Goal: Task Accomplishment & Management: Complete application form

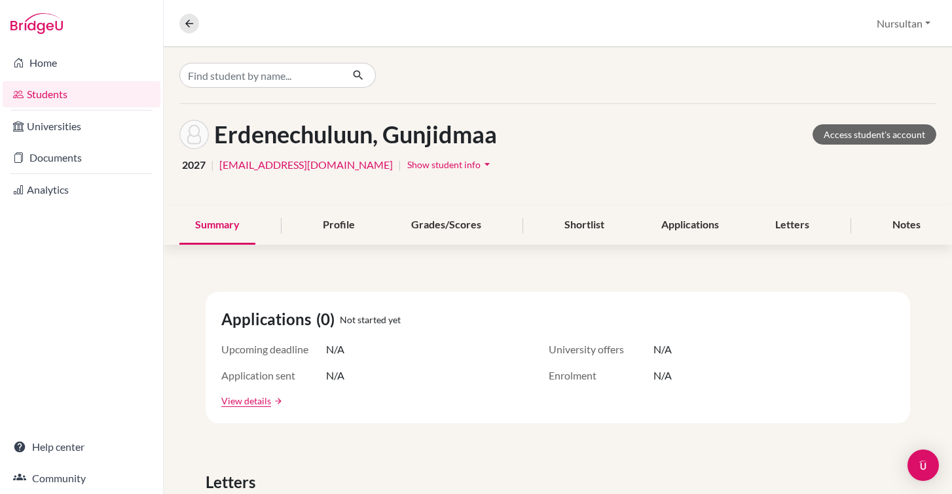
click at [898, 24] on button "Nursultan" at bounding box center [903, 23] width 65 height 25
click at [880, 100] on button "Log out" at bounding box center [887, 106] width 103 height 21
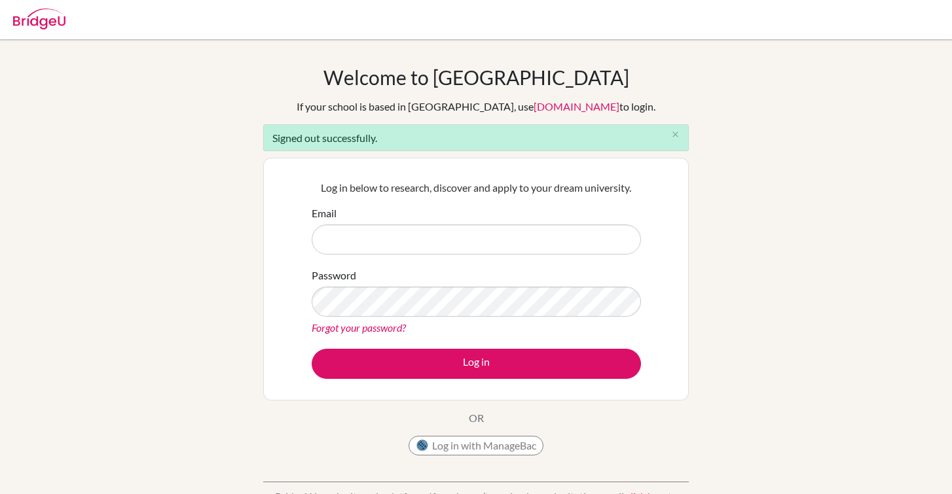
click at [547, 235] on input "Email" at bounding box center [476, 240] width 329 height 30
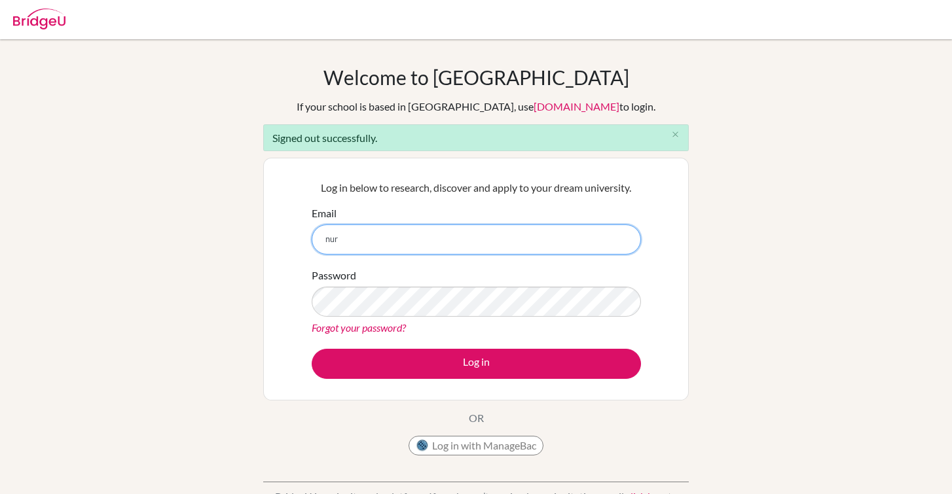
type input "nursultan.sadykov12@gmail.com"
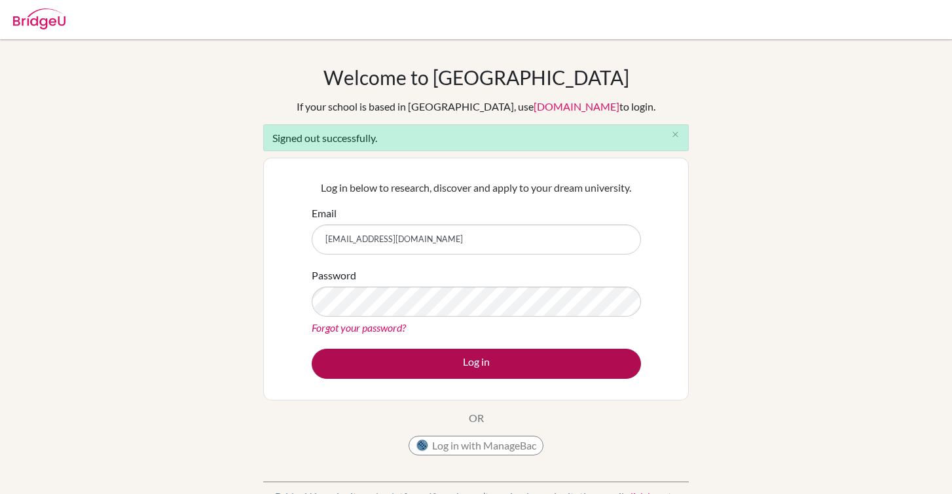
click at [484, 367] on button "Log in" at bounding box center [476, 364] width 329 height 30
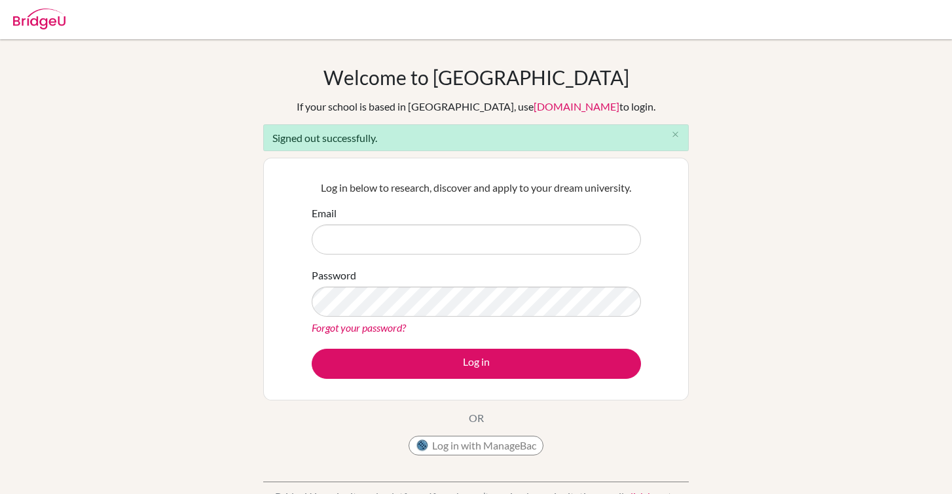
click at [492, 236] on input "Email" at bounding box center [476, 240] width 329 height 30
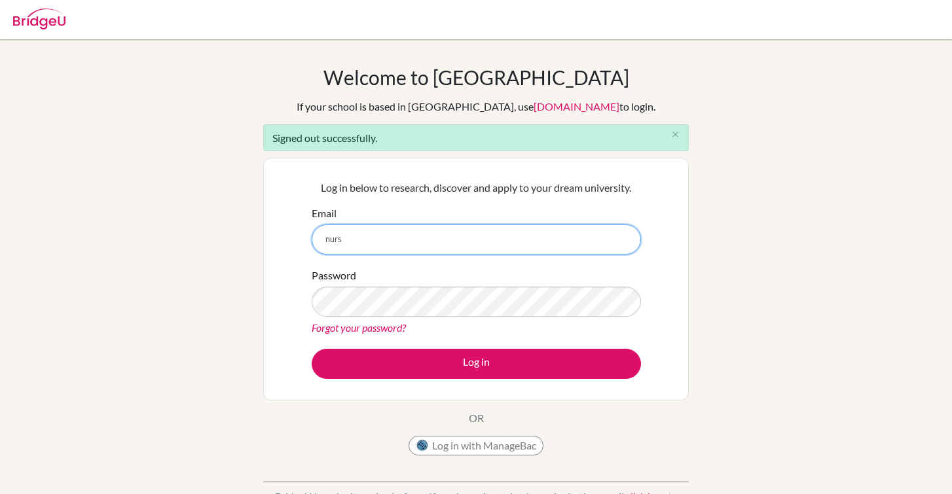
type input "[EMAIL_ADDRESS][DOMAIN_NAME]"
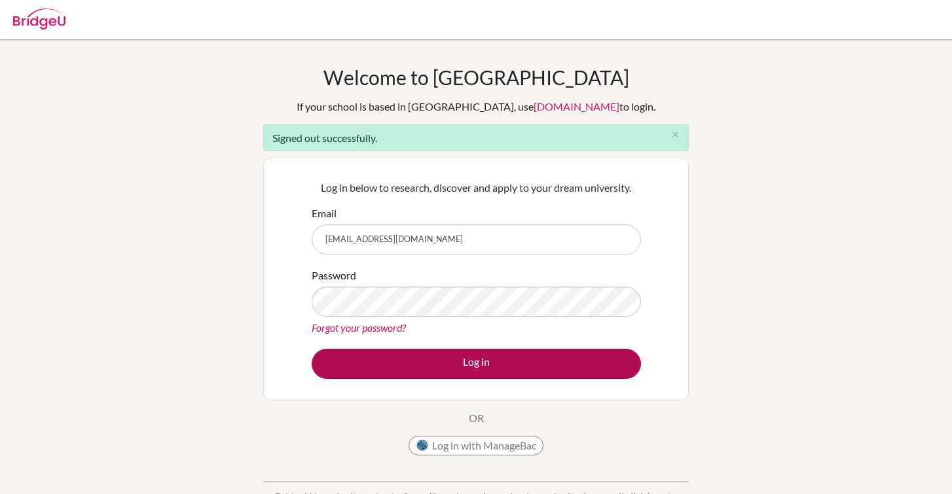
click at [478, 365] on button "Log in" at bounding box center [476, 364] width 329 height 30
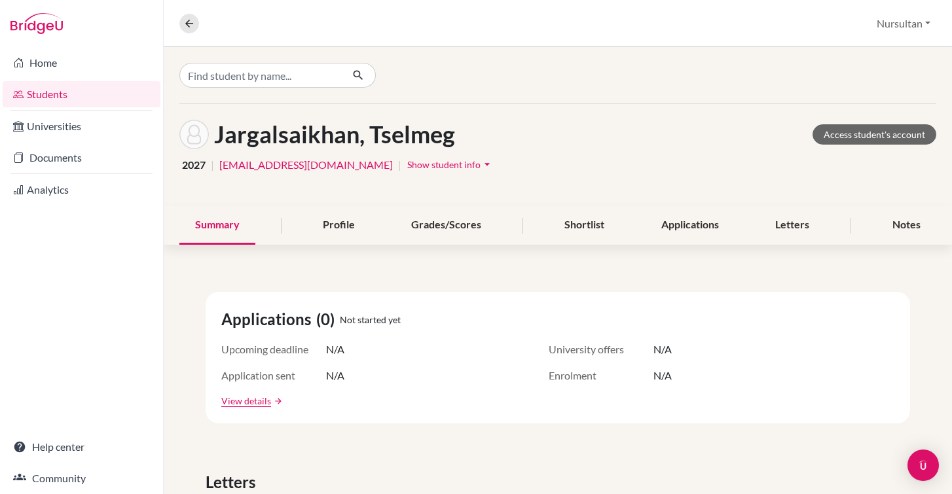
click at [48, 98] on link "Students" at bounding box center [82, 94] width 158 height 26
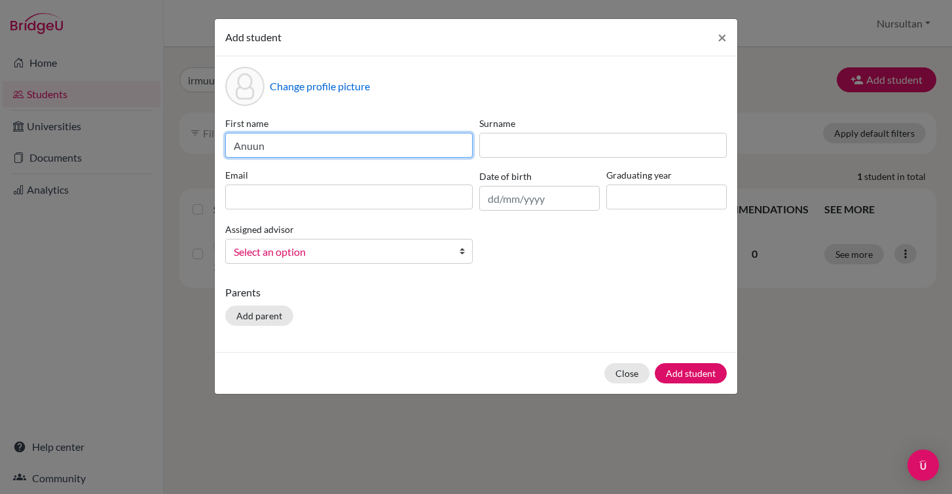
type input "Anuun"
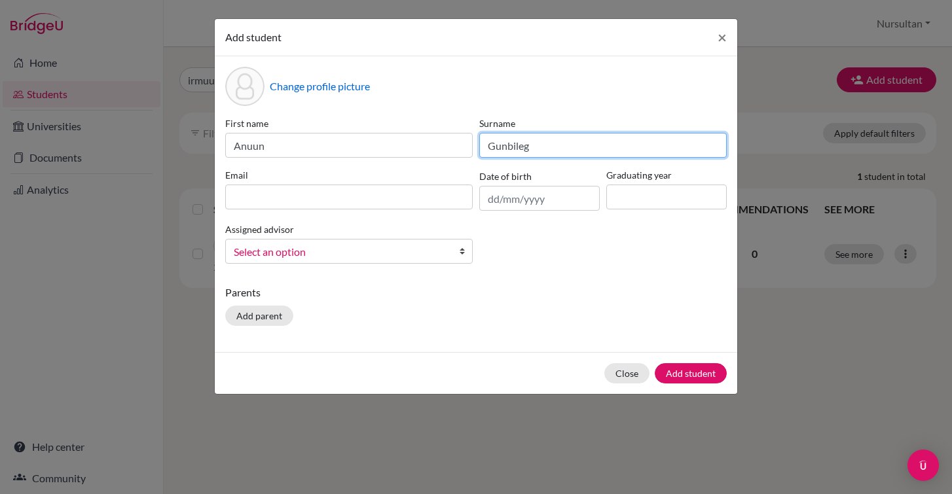
type input "Gunbileg"
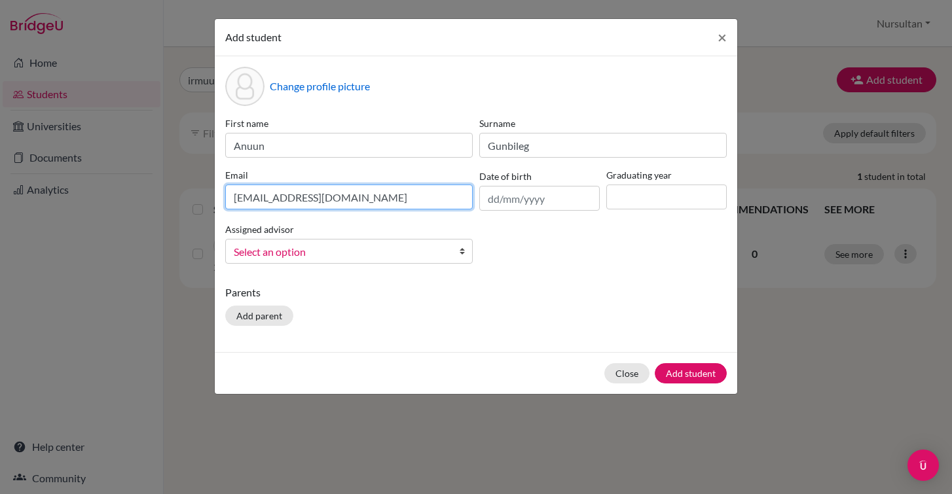
type input "[EMAIL_ADDRESS][DOMAIN_NAME]"
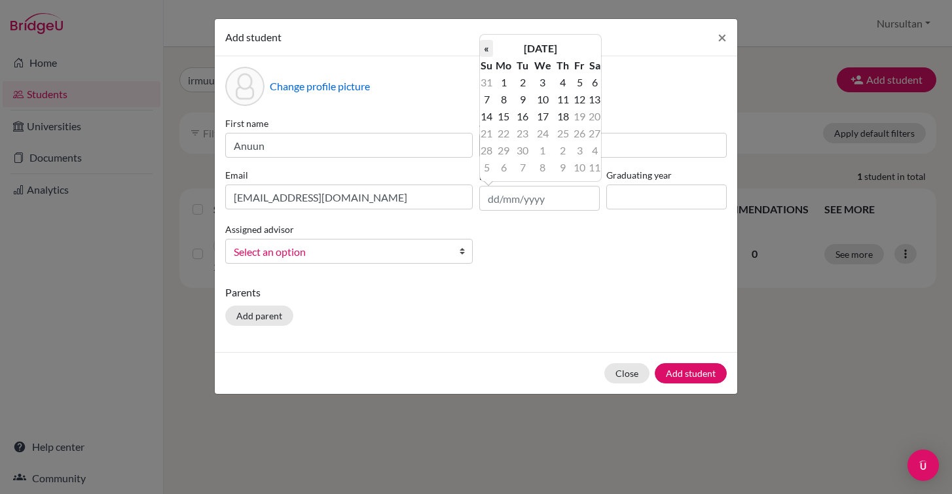
click at [487, 50] on th "«" at bounding box center [486, 48] width 13 height 17
click at [488, 50] on th "«" at bounding box center [486, 48] width 13 height 17
click at [487, 50] on th "«" at bounding box center [486, 48] width 13 height 17
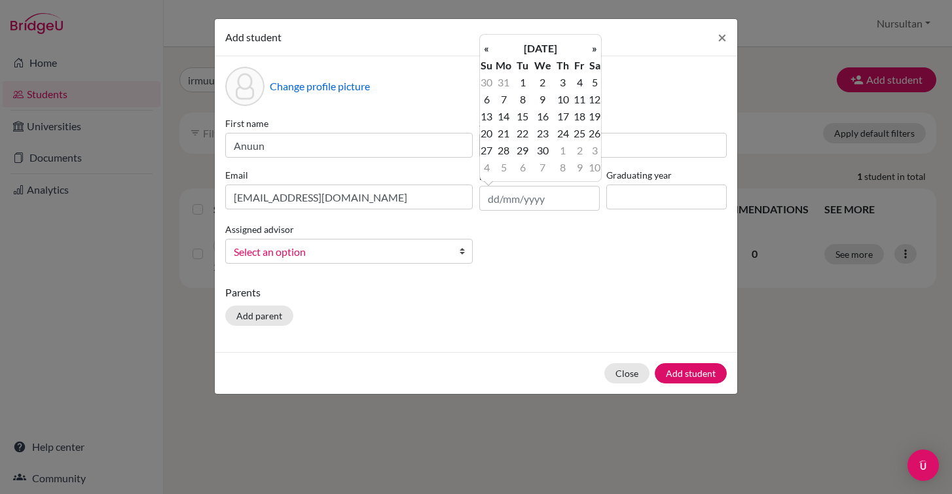
click at [487, 50] on th "«" at bounding box center [486, 48] width 13 height 17
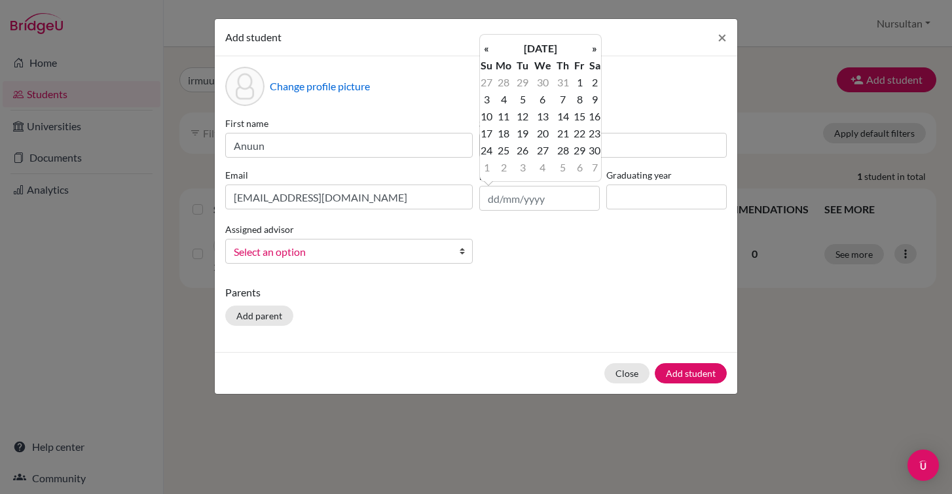
click at [487, 50] on th "«" at bounding box center [486, 48] width 13 height 17
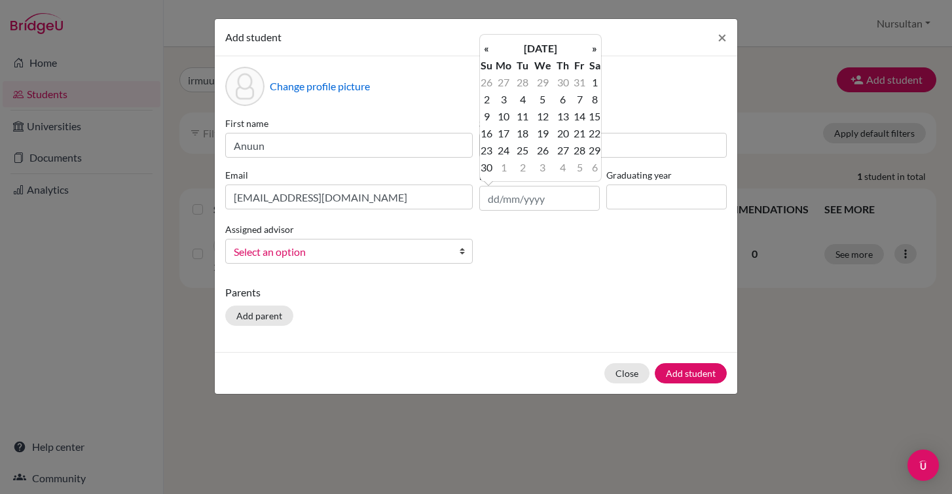
click at [487, 50] on th "«" at bounding box center [486, 48] width 13 height 17
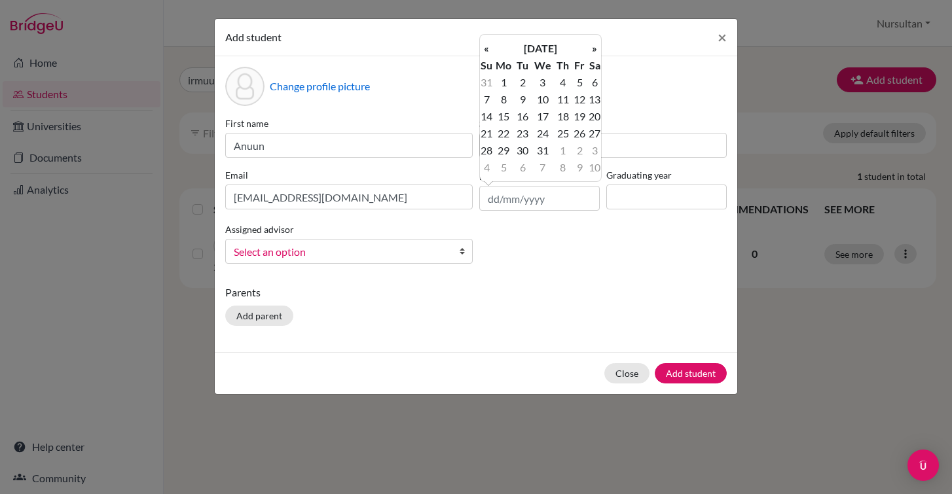
click at [487, 50] on th "«" at bounding box center [486, 48] width 13 height 17
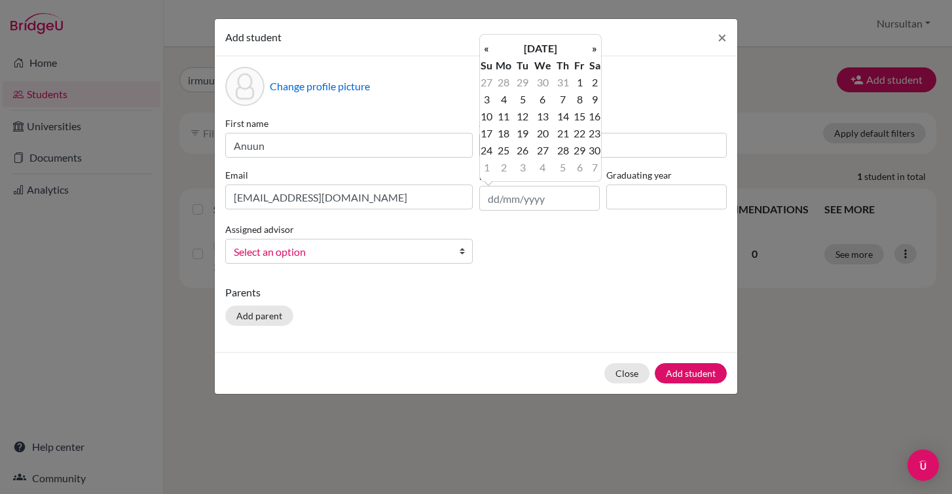
click at [487, 50] on th "«" at bounding box center [486, 48] width 13 height 17
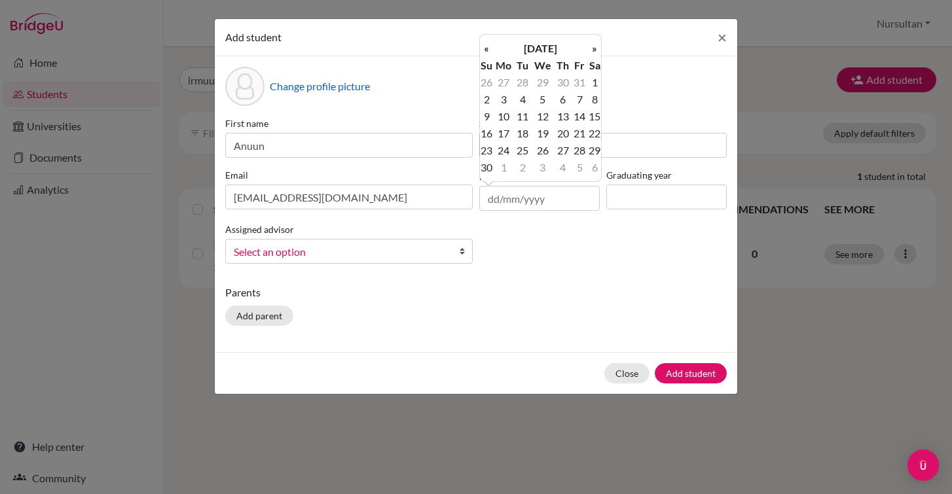
click at [487, 50] on th "«" at bounding box center [486, 48] width 13 height 17
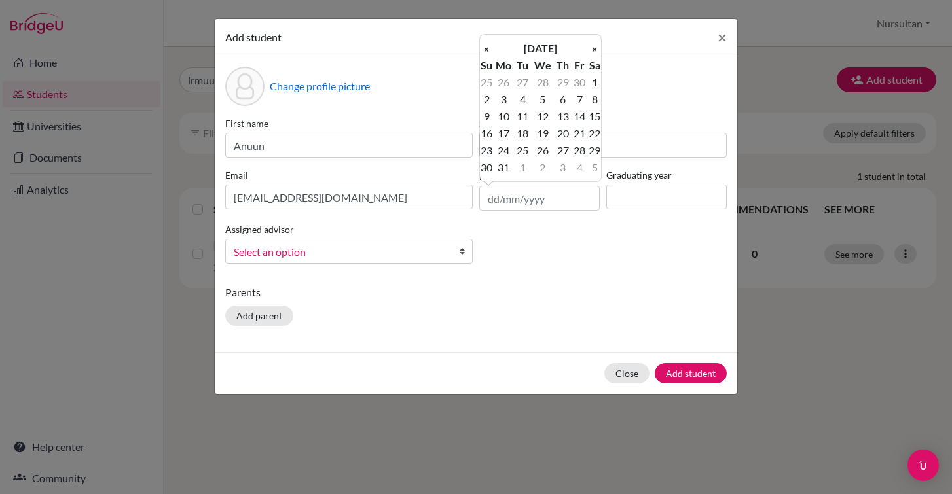
click at [487, 50] on th "«" at bounding box center [486, 48] width 13 height 17
type input "[DATE]"
click at [639, 200] on input at bounding box center [666, 197] width 120 height 25
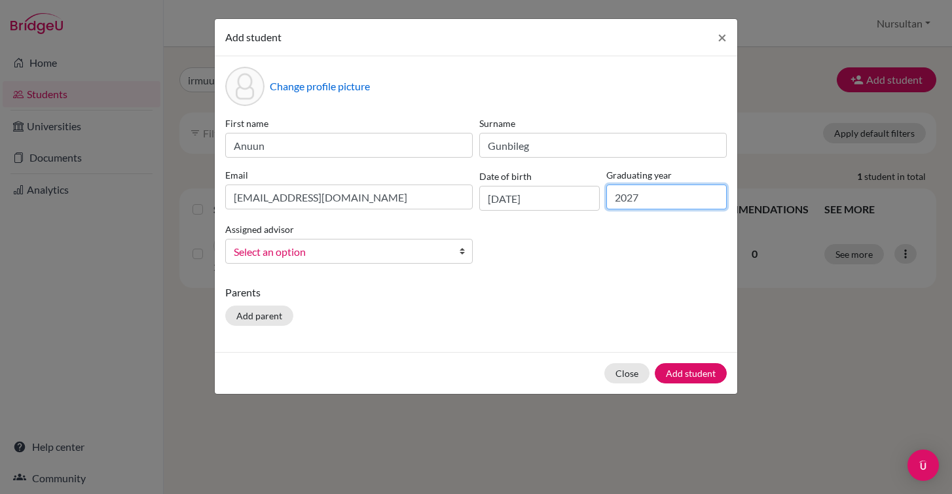
type input "2027"
click at [418, 250] on span "Select an option" at bounding box center [340, 252] width 213 height 17
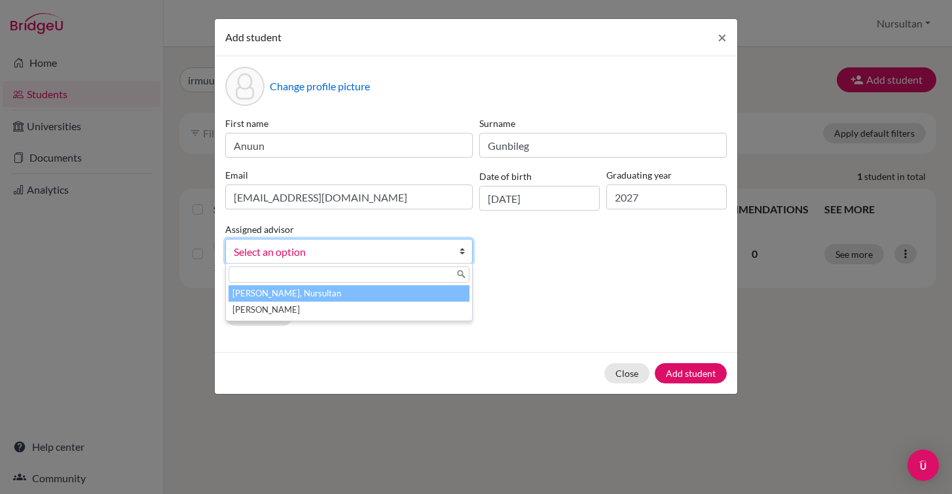
click at [325, 299] on li "[PERSON_NAME], Nursultan" at bounding box center [349, 294] width 241 height 16
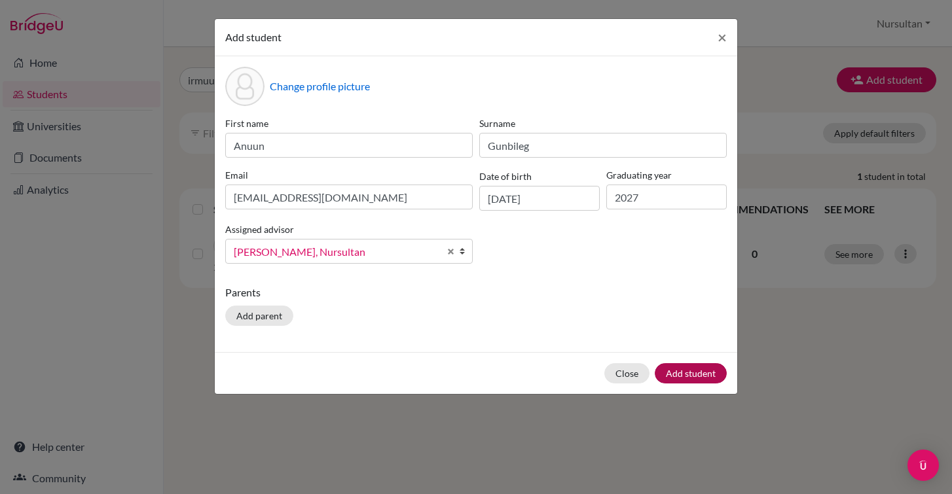
click at [688, 379] on button "Add student" at bounding box center [691, 373] width 72 height 20
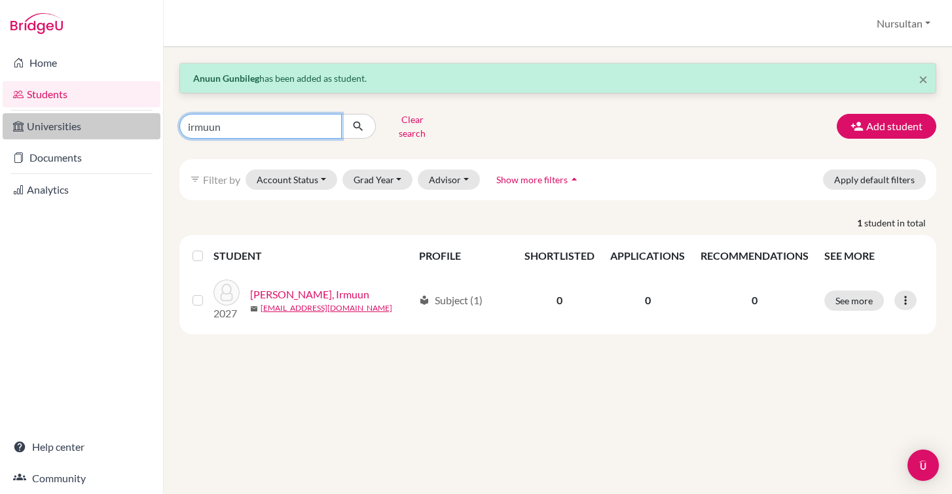
drag, startPoint x: 250, startPoint y: 124, endPoint x: 157, endPoint y: 126, distance: 93.7
click at [157, 126] on div "Home Students Universities Documents Analytics Help center Community Students o…" at bounding box center [476, 247] width 952 height 494
type input "i"
type input "inch"
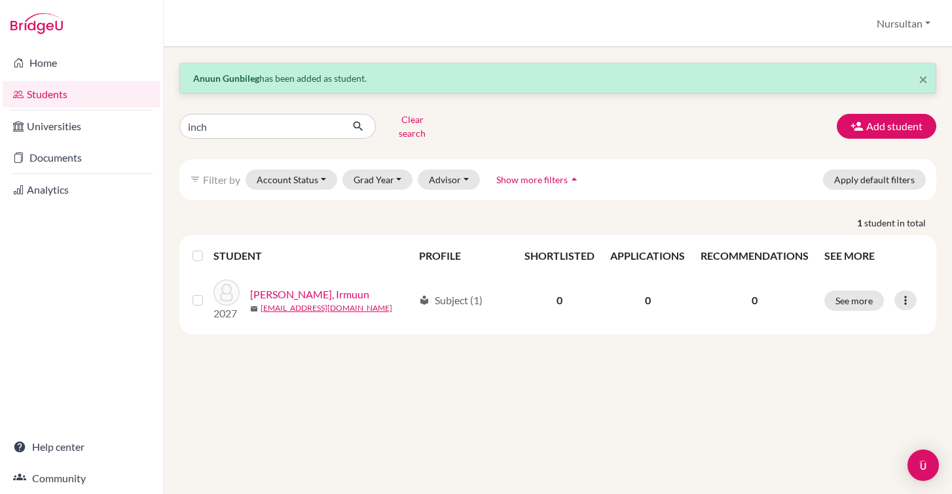
drag, startPoint x: 196, startPoint y: 125, endPoint x: 358, endPoint y: 120, distance: 161.8
click at [358, 120] on icon "submit" at bounding box center [358, 126] width 13 height 13
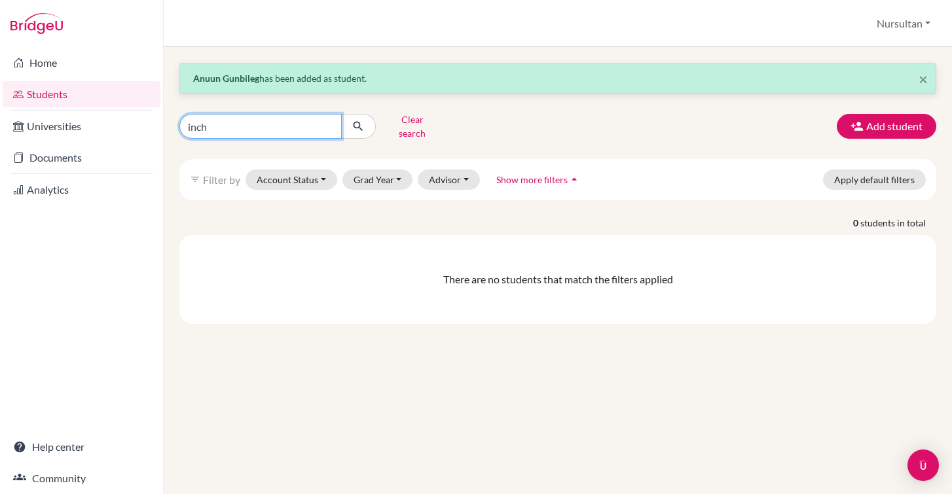
drag, startPoint x: 231, startPoint y: 130, endPoint x: 162, endPoint y: 127, distance: 69.5
click at [162, 127] on div "Home Students Universities Documents Analytics Help center Community Students o…" at bounding box center [476, 247] width 952 height 494
type input "enkh"
click at [354, 124] on icon "submit" at bounding box center [358, 126] width 13 height 13
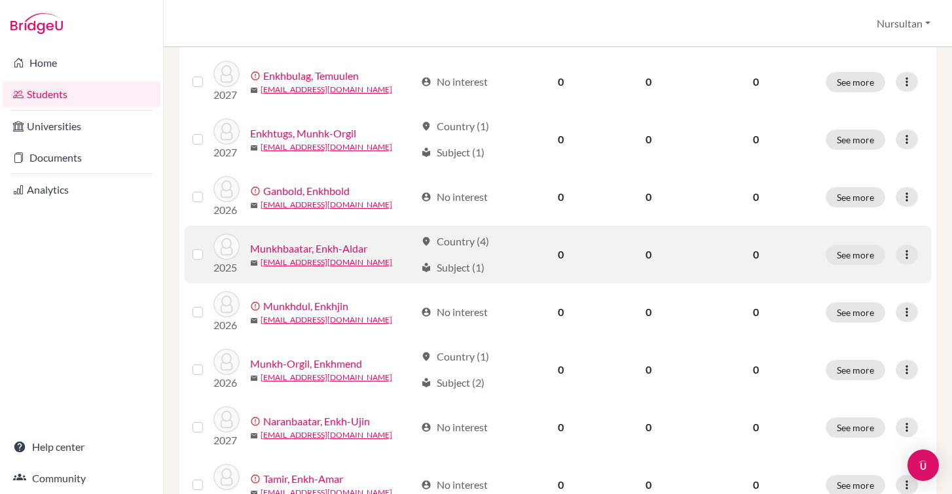
scroll to position [919, 0]
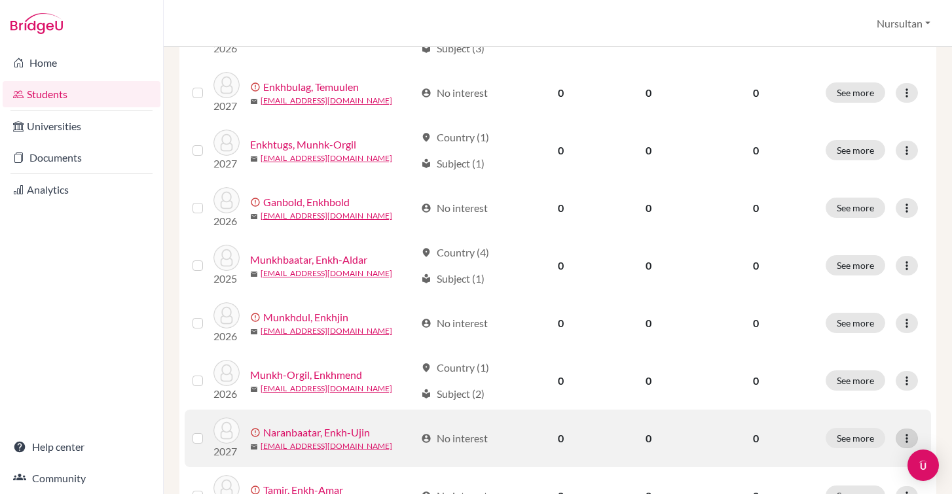
click at [914, 432] on icon at bounding box center [906, 438] width 13 height 13
click at [863, 390] on button "Resend invite email" at bounding box center [859, 392] width 119 height 21
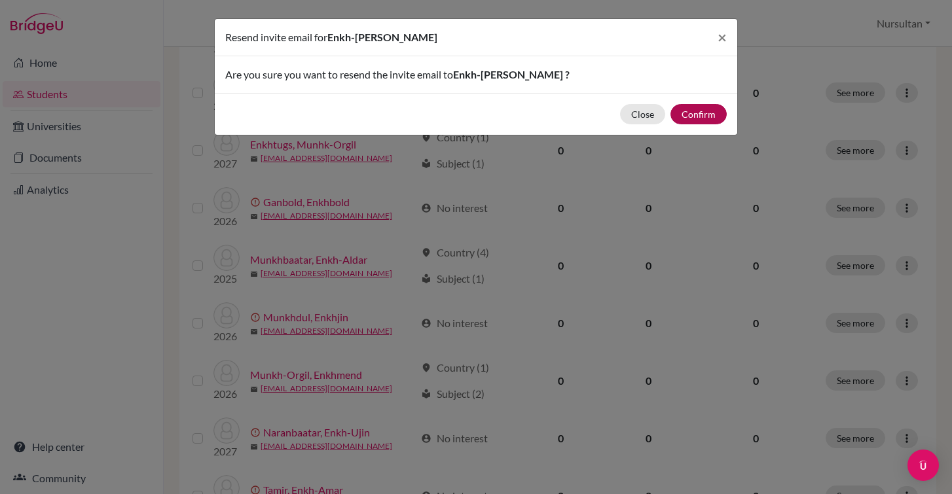
click at [714, 119] on button "Confirm" at bounding box center [699, 114] width 56 height 20
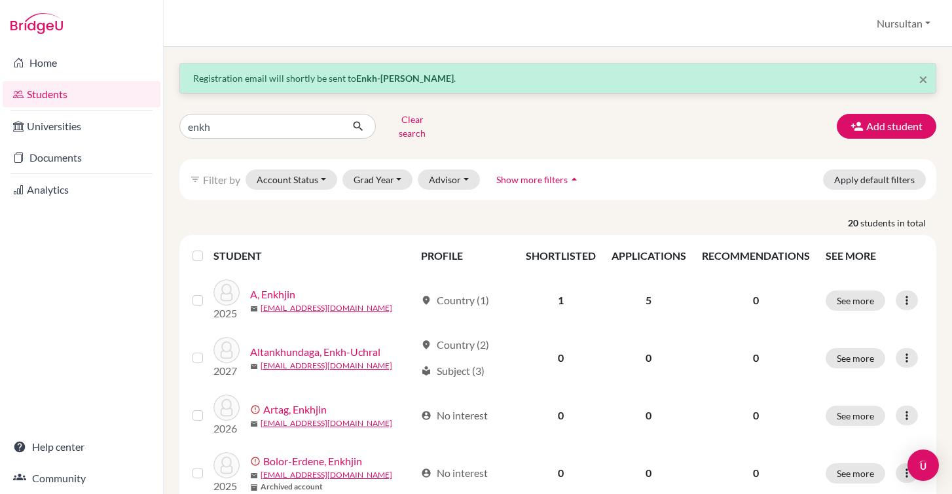
scroll to position [0, 0]
click at [880, 125] on button "Add student" at bounding box center [887, 126] width 100 height 25
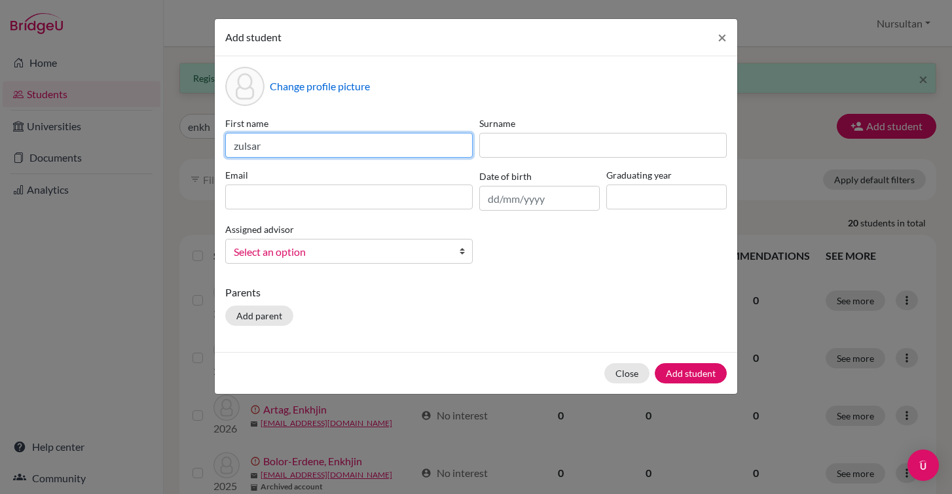
type input "zulsar"
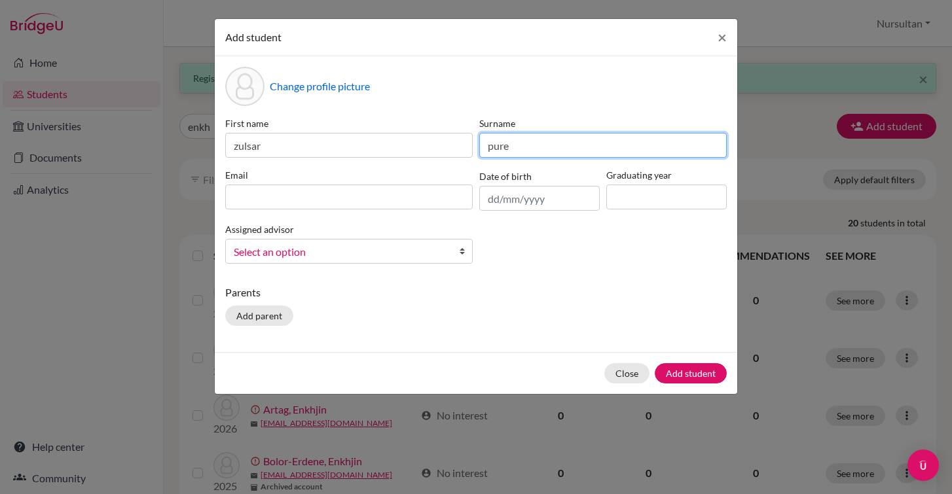
type input "pure"
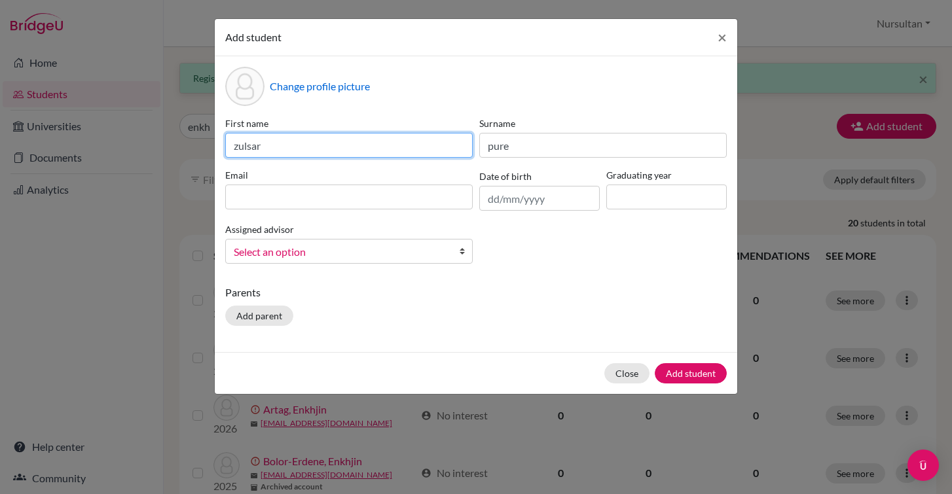
click at [337, 142] on input "zulsar" at bounding box center [349, 145] width 248 height 25
type input "z"
type input "Zulsar"
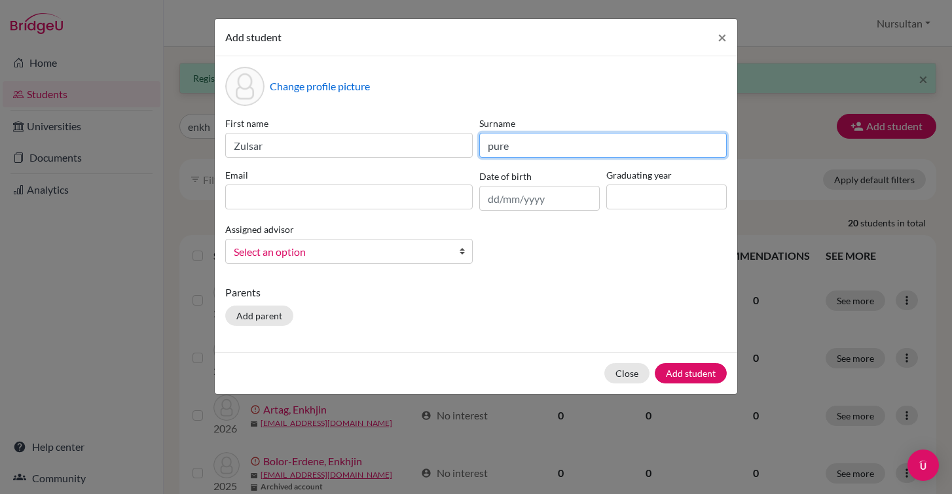
click at [505, 143] on input "pure" at bounding box center [603, 145] width 248 height 25
click at [520, 141] on input "pure" at bounding box center [603, 145] width 248 height 25
type input "p"
type input "O"
type input "p"
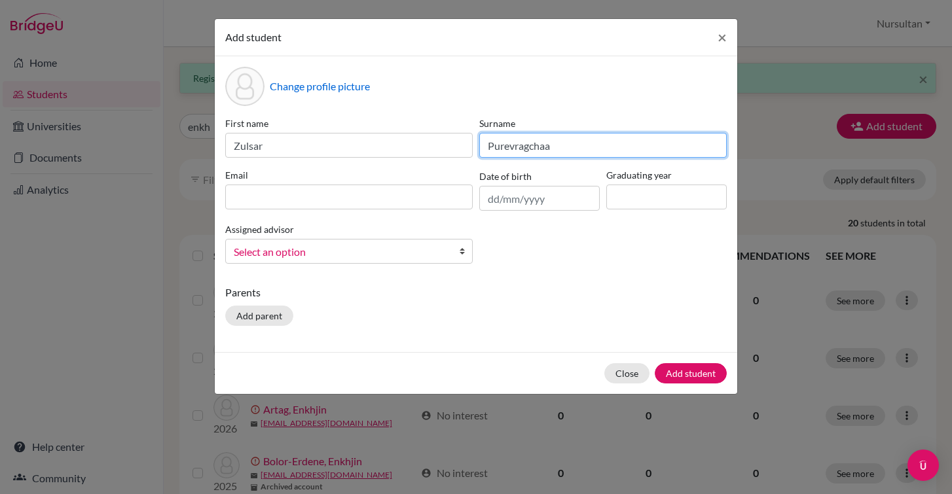
type input "Purevragchaa"
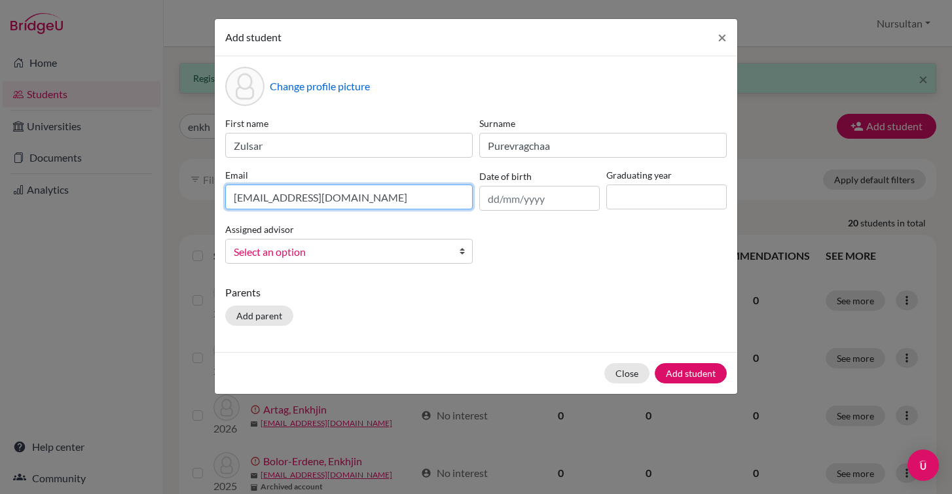
type input "[EMAIL_ADDRESS][DOMAIN_NAME]"
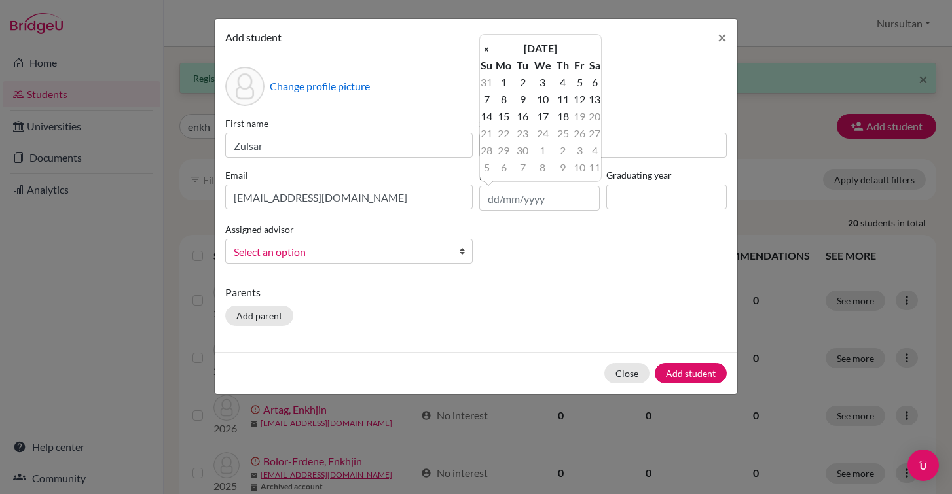
click at [577, 136] on td "26" at bounding box center [580, 133] width 16 height 17
click at [492, 55] on th "«" at bounding box center [486, 48] width 13 height 17
click at [528, 153] on td "26" at bounding box center [523, 150] width 16 height 17
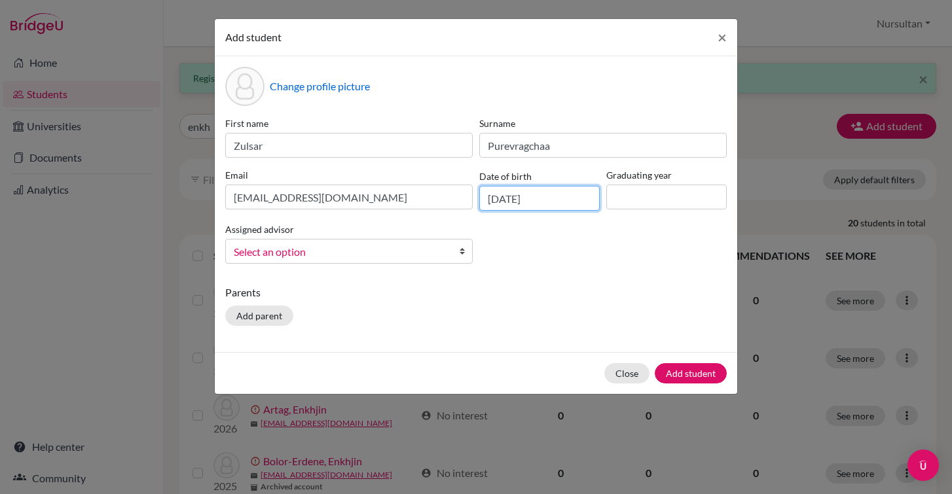
click at [516, 202] on input "[DATE]" at bounding box center [539, 198] width 120 height 25
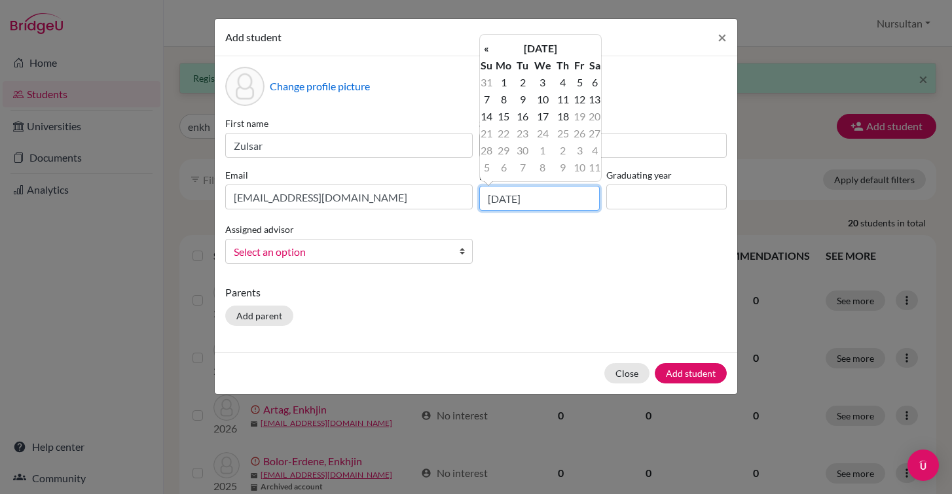
click at [554, 201] on input "[DATE]" at bounding box center [539, 198] width 120 height 25
type input "[DATE]"
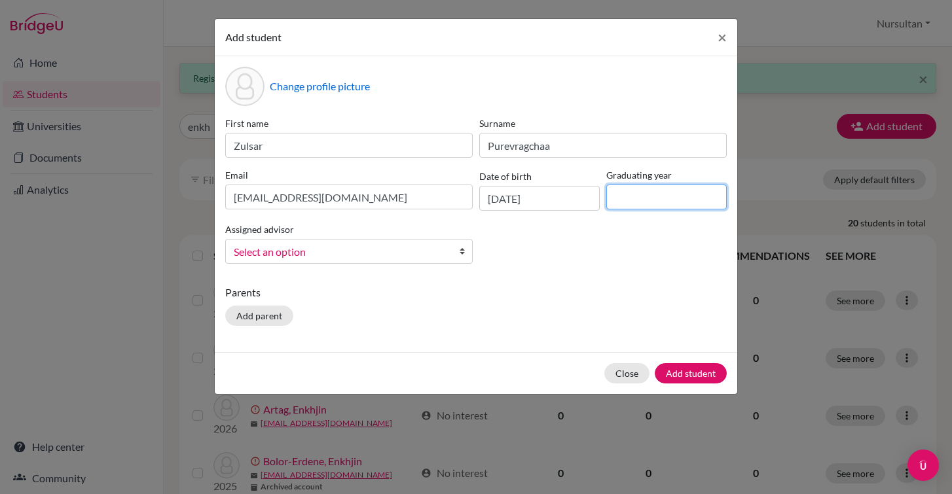
click at [627, 201] on input at bounding box center [666, 197] width 120 height 25
type input "2027"
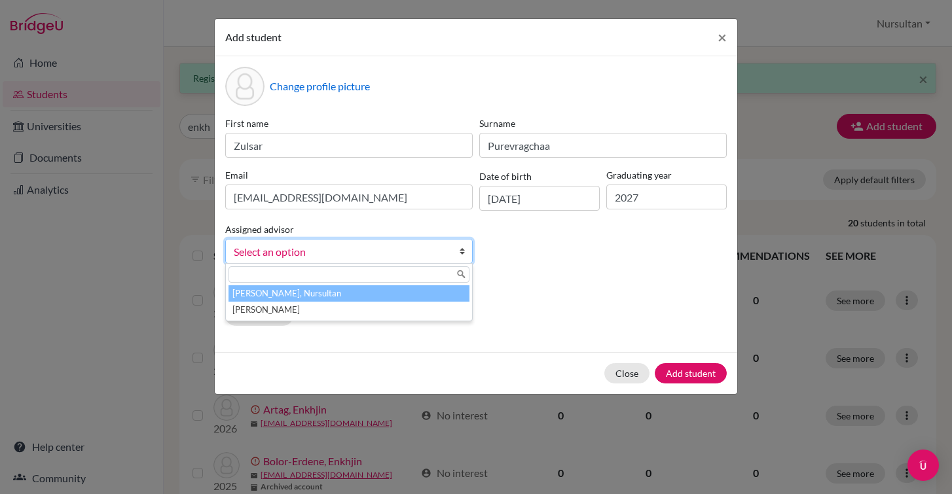
click at [380, 253] on span "Select an option" at bounding box center [340, 252] width 213 height 17
click at [302, 296] on li "[PERSON_NAME], Nursultan" at bounding box center [349, 294] width 241 height 16
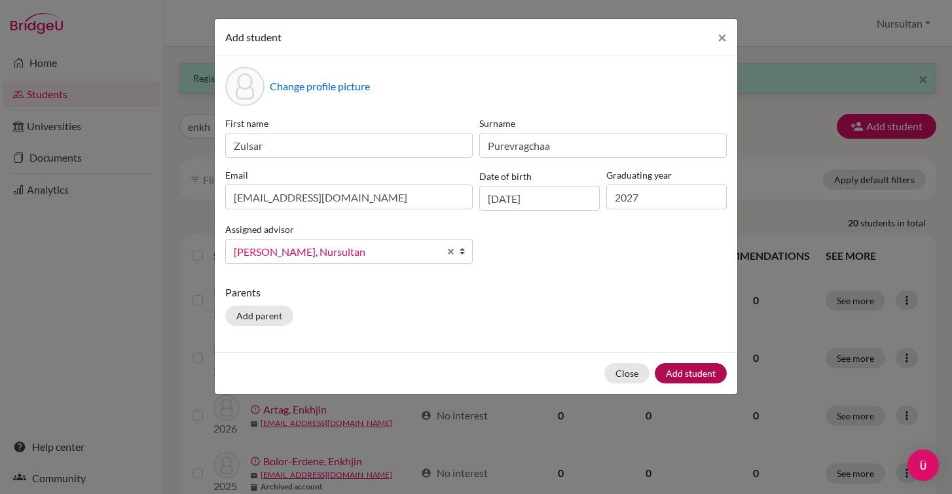
click at [690, 375] on button "Add student" at bounding box center [691, 373] width 72 height 20
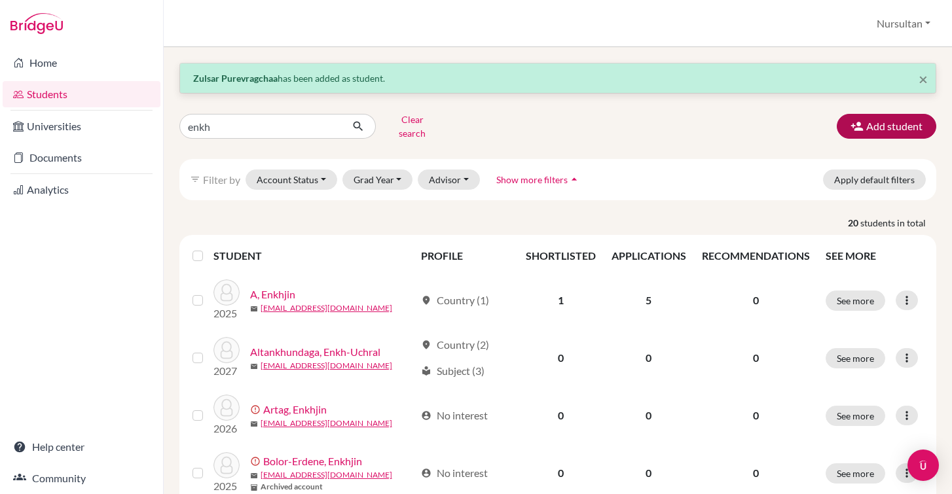
click at [879, 119] on button "Add student" at bounding box center [887, 126] width 100 height 25
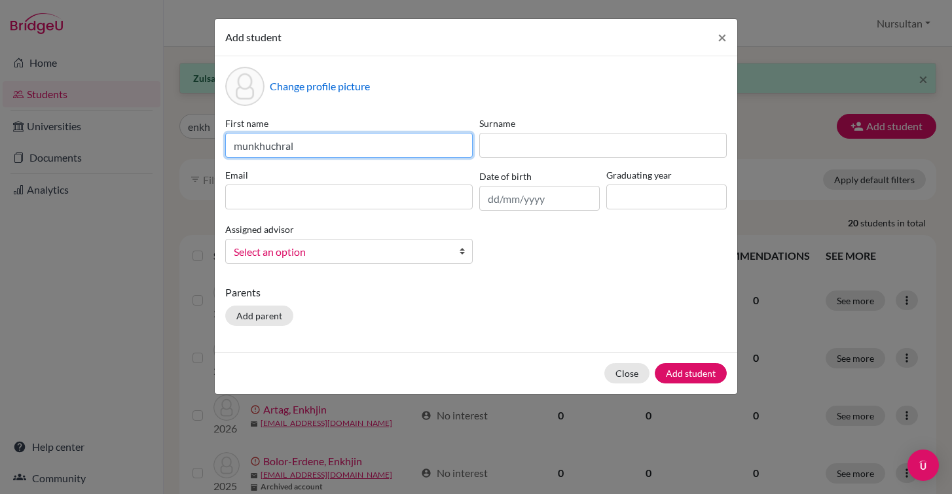
type input "munkhuchral"
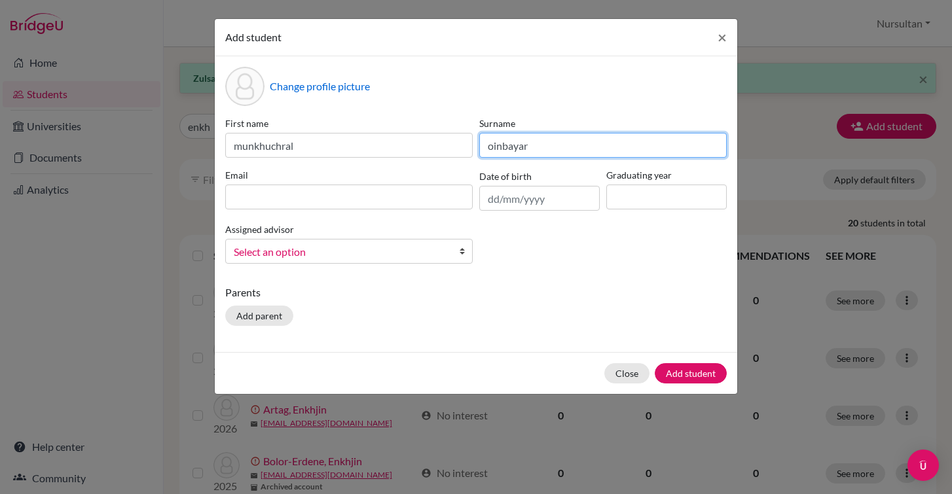
type input "oinbayar"
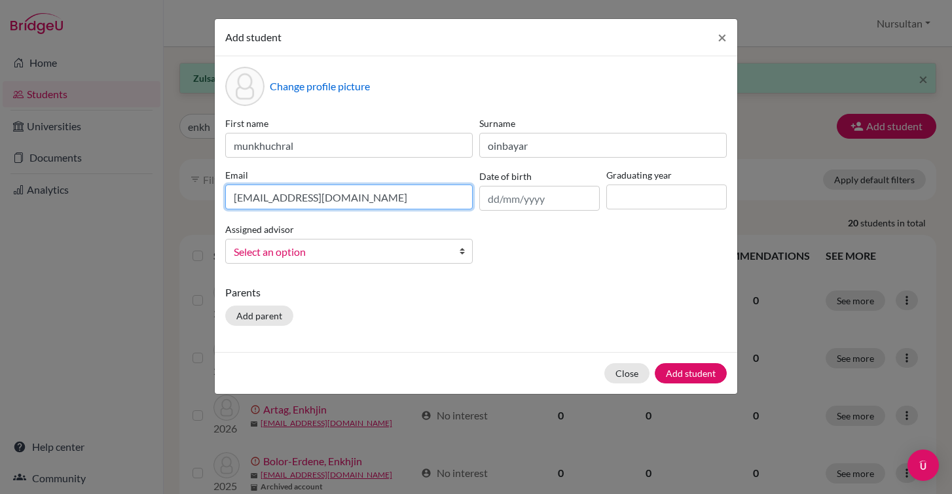
type input "[EMAIL_ADDRESS][DOMAIN_NAME]"
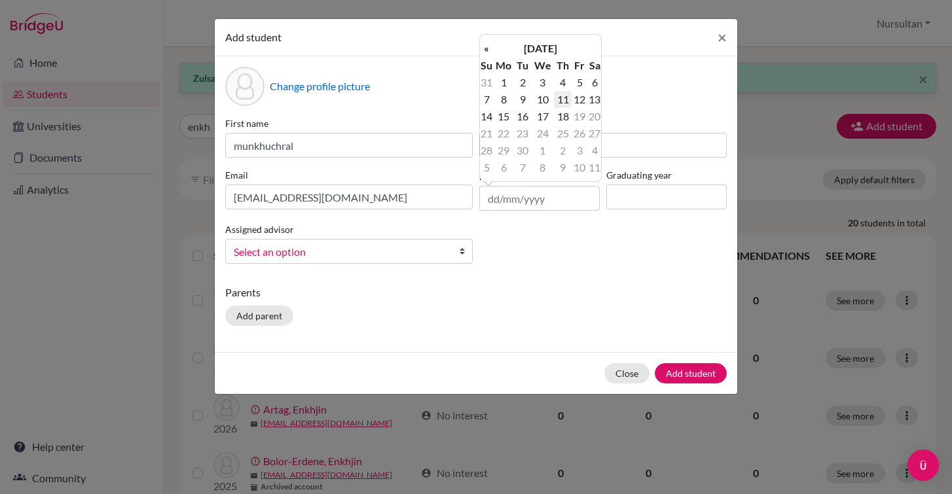
click at [563, 103] on td "11" at bounding box center [562, 99] width 17 height 17
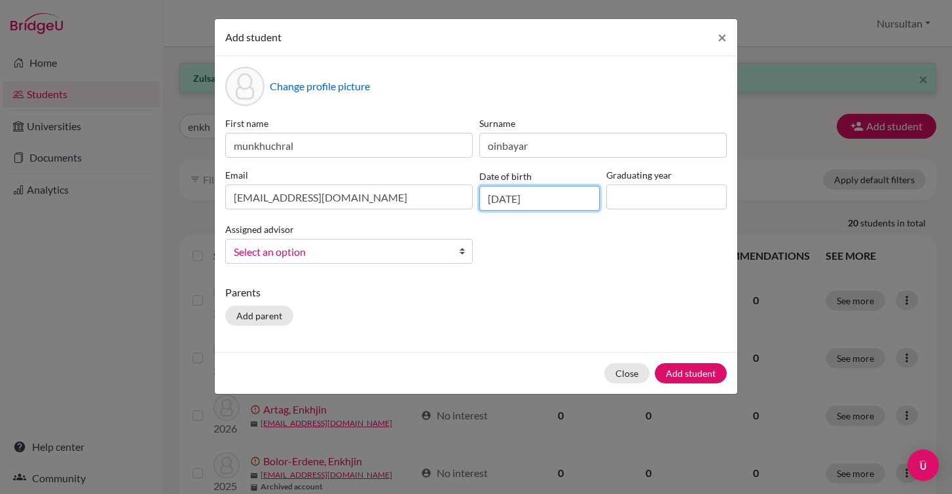
click at [515, 202] on input "[DATE]" at bounding box center [539, 198] width 120 height 25
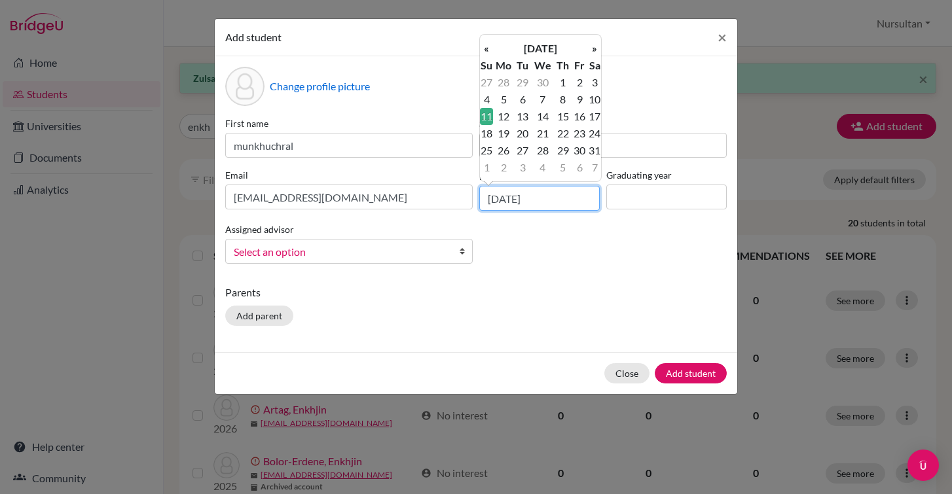
click at [550, 202] on input "[DATE]" at bounding box center [539, 198] width 120 height 25
type input "[DATE]"
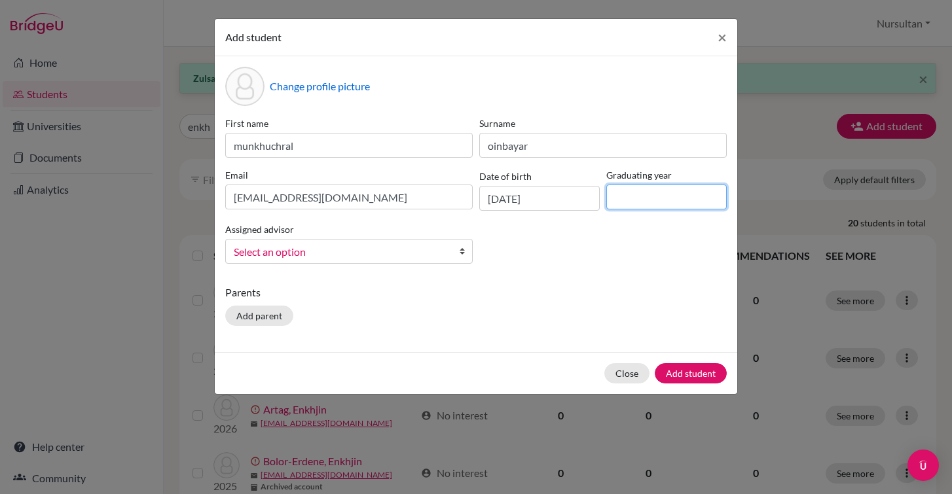
click at [638, 191] on input at bounding box center [666, 197] width 120 height 25
type input "2027"
click at [392, 249] on span "Select an option" at bounding box center [340, 252] width 213 height 17
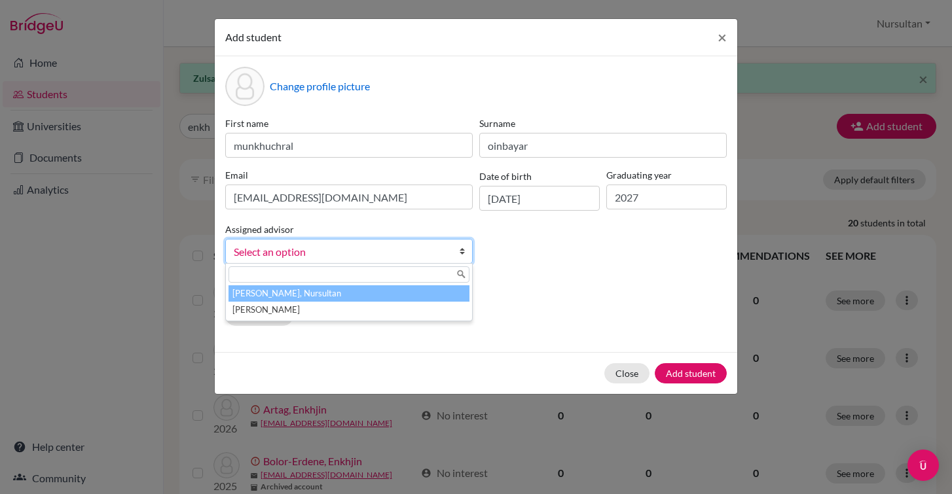
click at [295, 295] on li "[PERSON_NAME], Nursultan" at bounding box center [349, 294] width 241 height 16
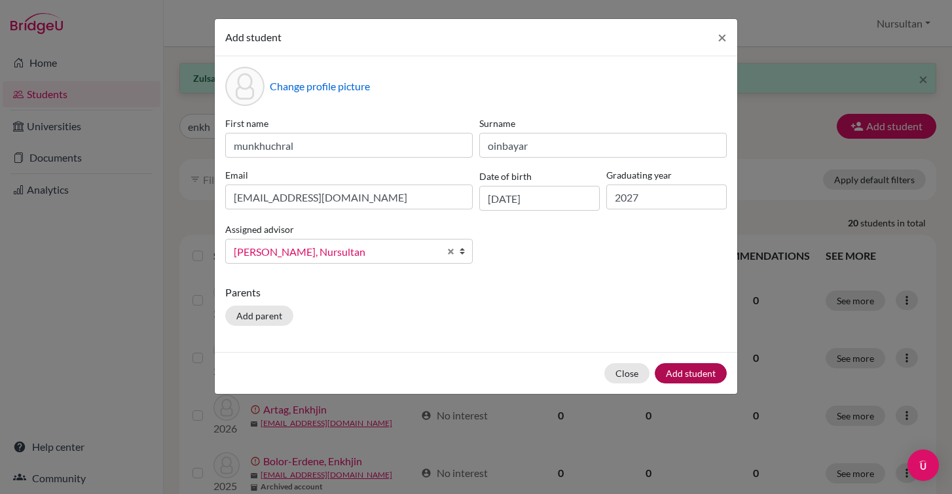
click at [686, 376] on button "Add student" at bounding box center [691, 373] width 72 height 20
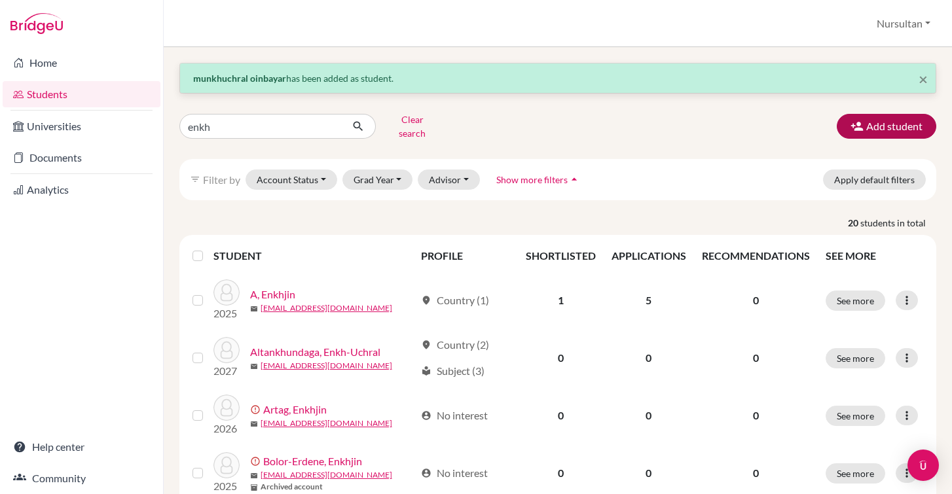
click at [891, 119] on button "Add student" at bounding box center [887, 126] width 100 height 25
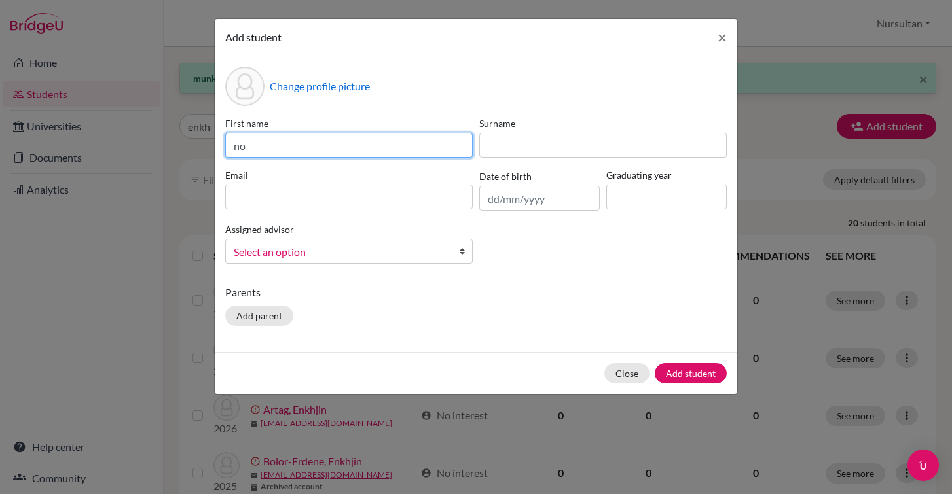
type input "n"
type input "Nomindari"
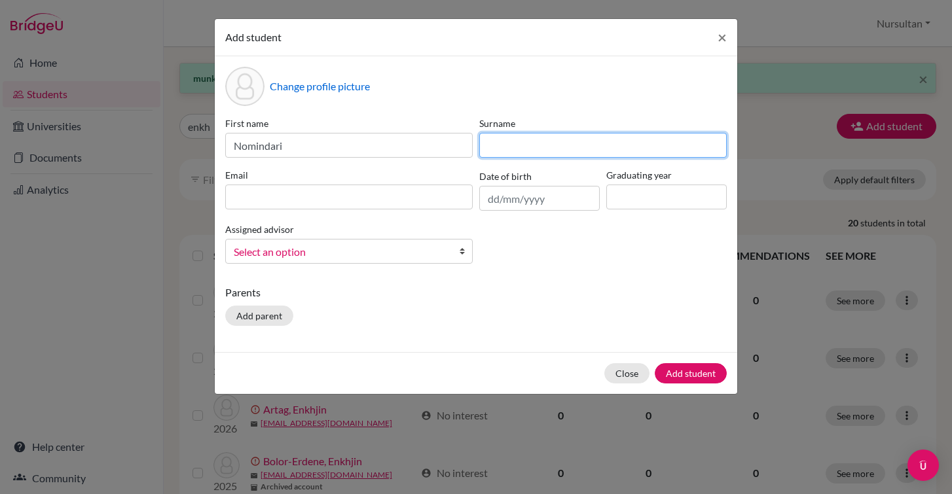
click at [517, 151] on input at bounding box center [603, 145] width 248 height 25
type input "m"
type input "Monkhnaran"
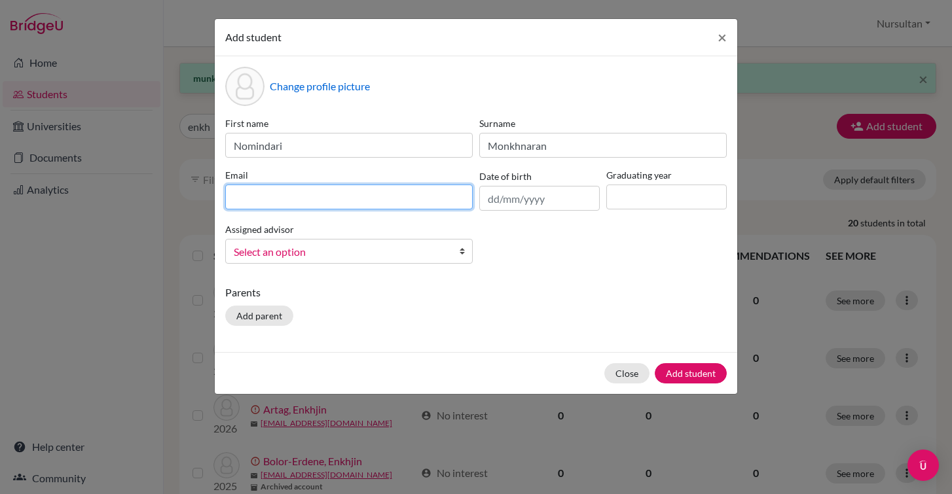
click at [410, 199] on input at bounding box center [349, 197] width 248 height 25
type input "[EMAIL_ADDRESS][DOMAIN_NAME]"
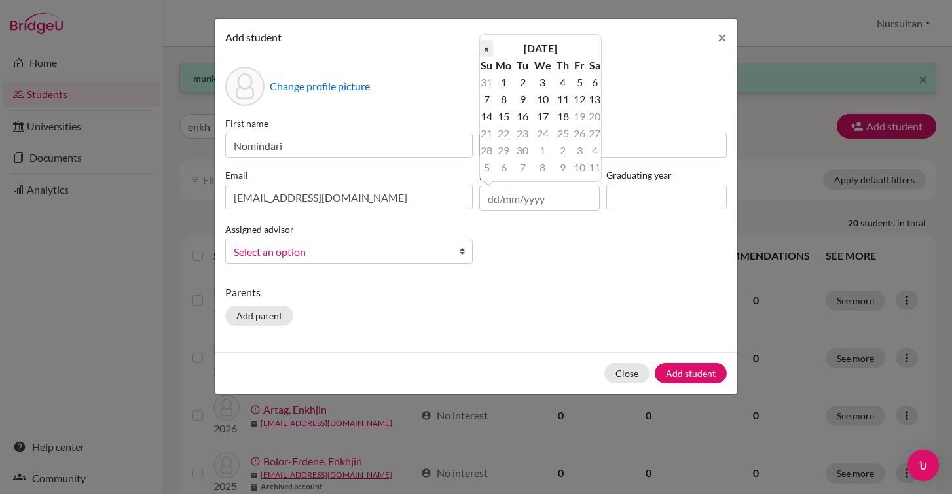
click at [486, 48] on th "«" at bounding box center [486, 48] width 13 height 17
click at [545, 136] on td "20" at bounding box center [542, 133] width 23 height 17
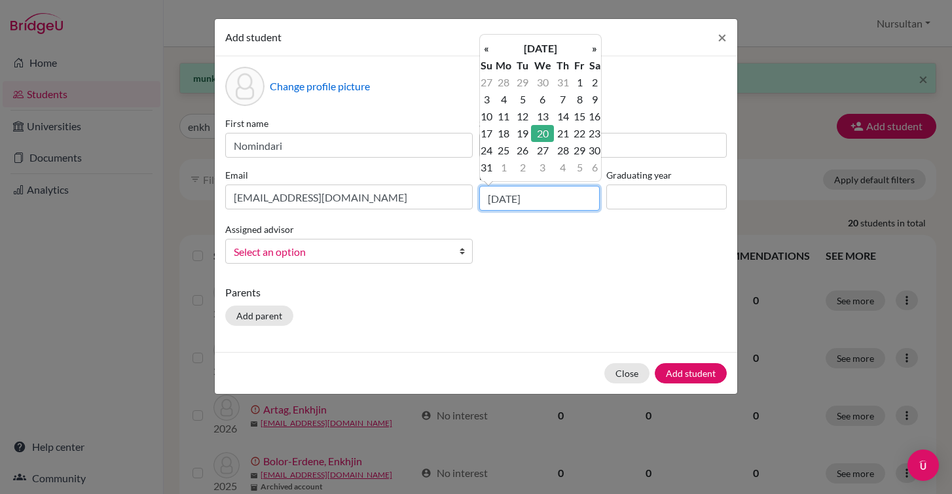
click at [519, 202] on input "[DATE]" at bounding box center [539, 198] width 120 height 25
click at [517, 202] on input "[DATE]" at bounding box center [539, 198] width 120 height 25
click at [549, 196] on input "[DATE]" at bounding box center [539, 198] width 120 height 25
type input "[DATE]"
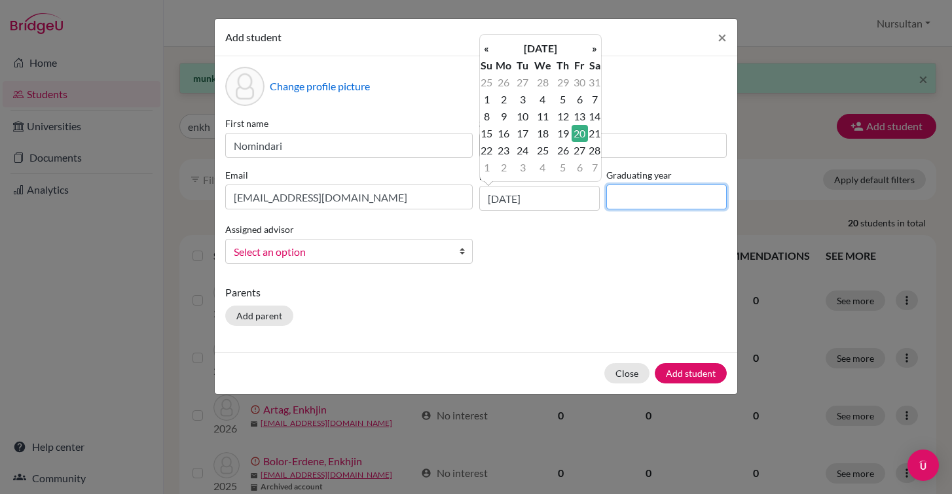
click at [620, 201] on input at bounding box center [666, 197] width 120 height 25
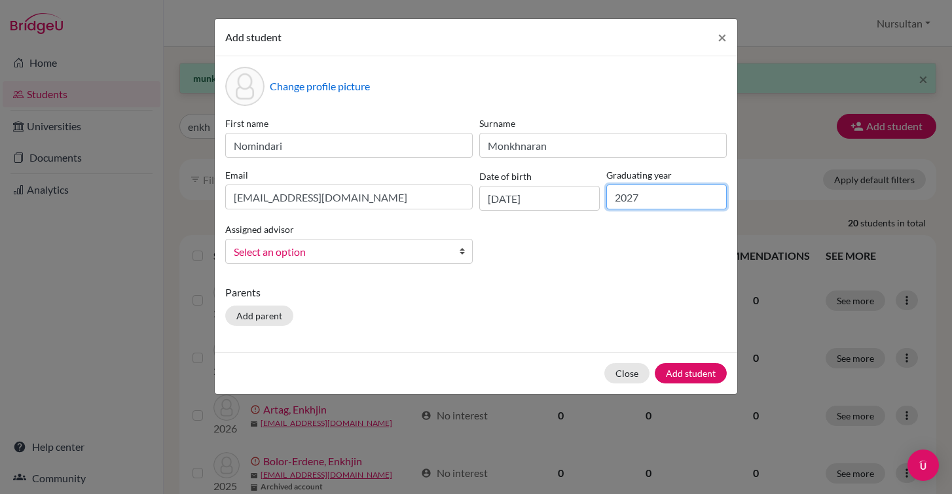
type input "2027"
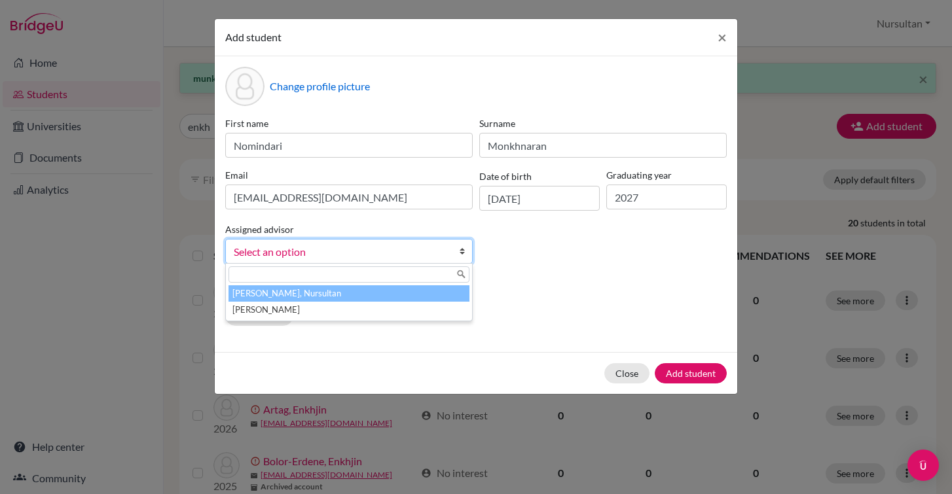
click at [359, 253] on span "Select an option" at bounding box center [340, 252] width 213 height 17
click at [309, 301] on li "[PERSON_NAME], Nursultan" at bounding box center [349, 294] width 241 height 16
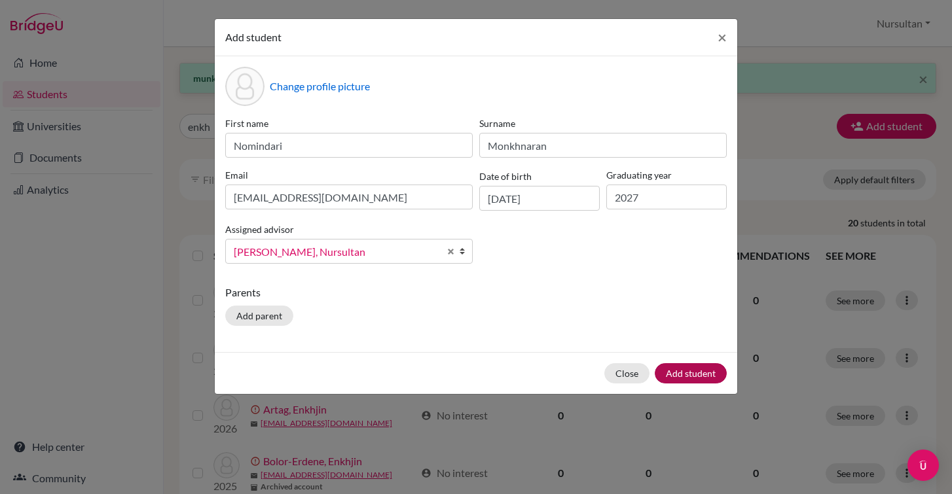
click at [699, 379] on button "Add student" at bounding box center [691, 373] width 72 height 20
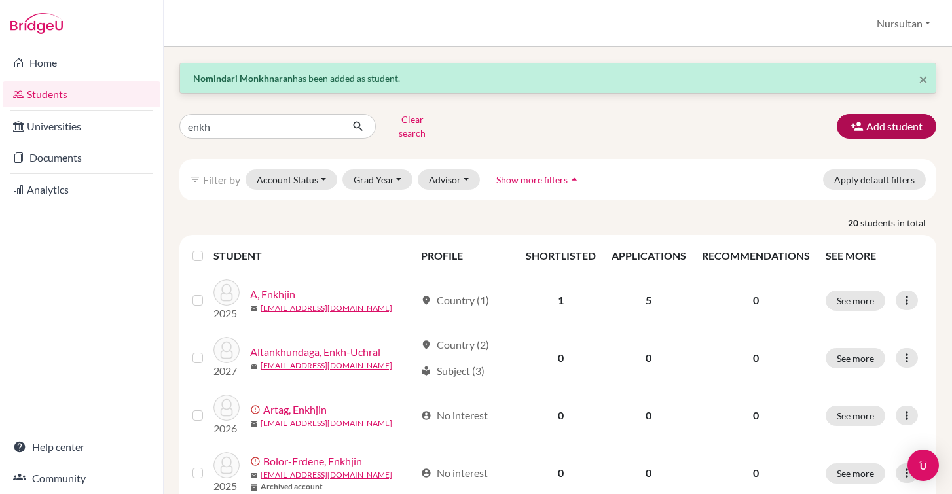
click at [862, 128] on button "Add student" at bounding box center [887, 126] width 100 height 25
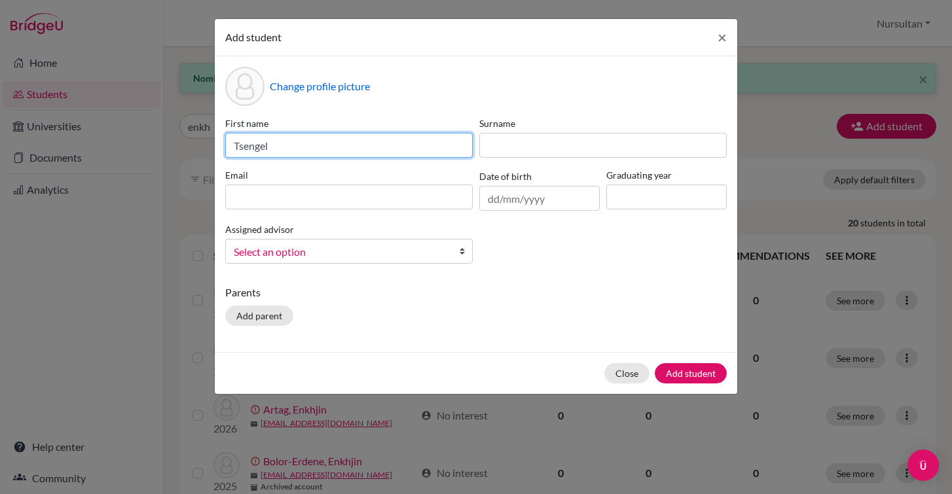
click at [691, 373] on button "Add student" at bounding box center [691, 373] width 72 height 20
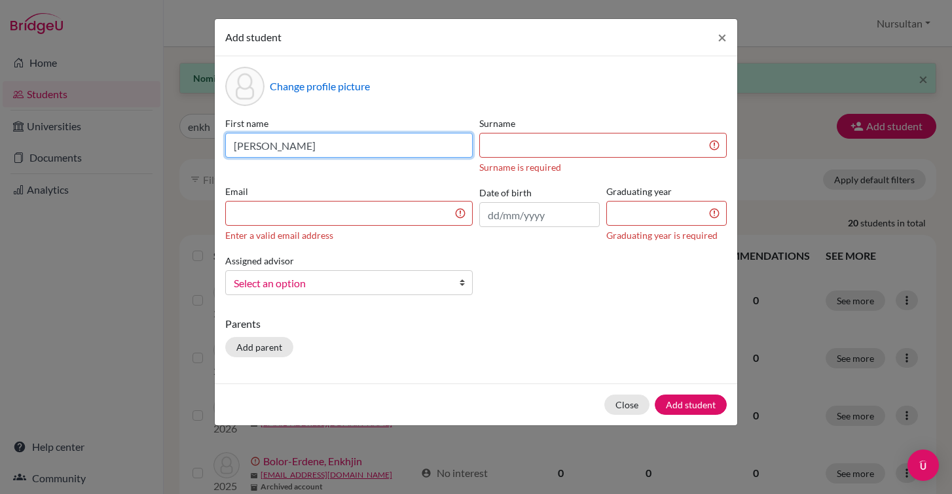
type input "[PERSON_NAME]"
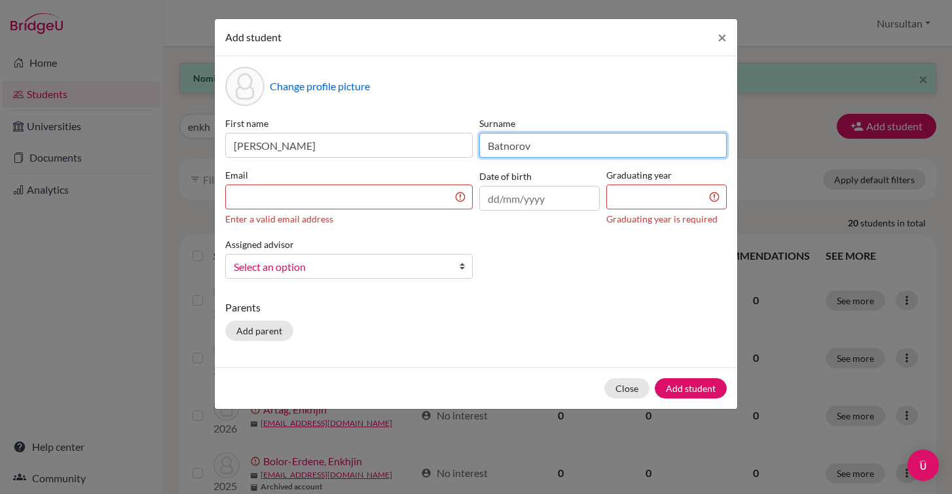
type input "Batnorov"
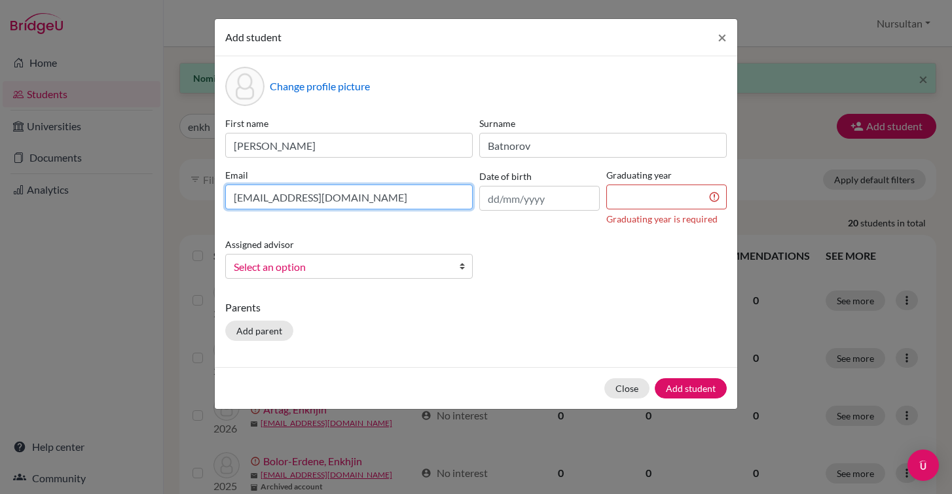
type input "[EMAIL_ADDRESS][DOMAIN_NAME]"
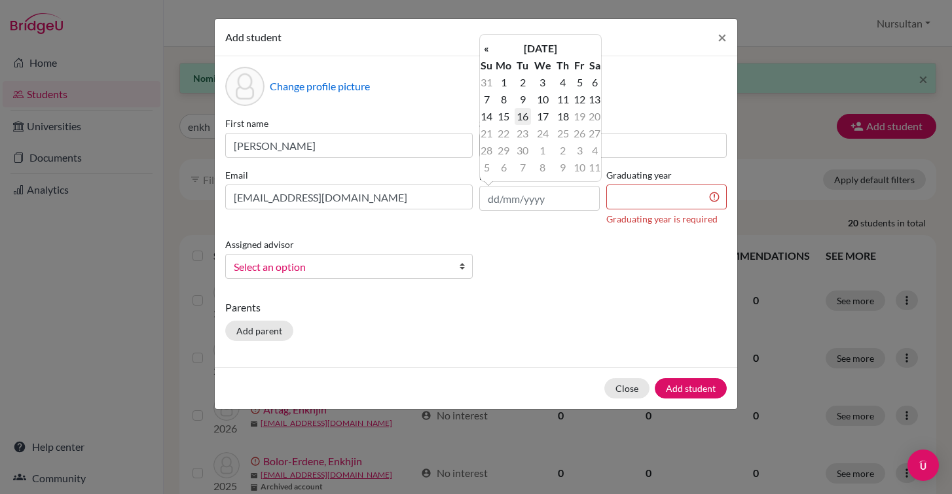
click at [527, 119] on td "16" at bounding box center [523, 116] width 16 height 17
click at [514, 198] on input "[DATE]" at bounding box center [539, 198] width 120 height 25
click at [546, 205] on input "[DATE]" at bounding box center [539, 198] width 120 height 25
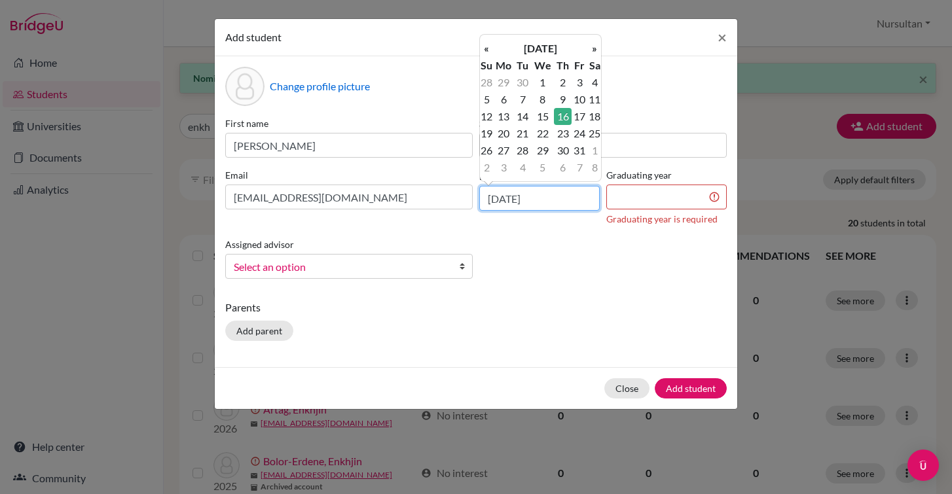
type input "[DATE]"
click at [642, 196] on input at bounding box center [666, 197] width 120 height 25
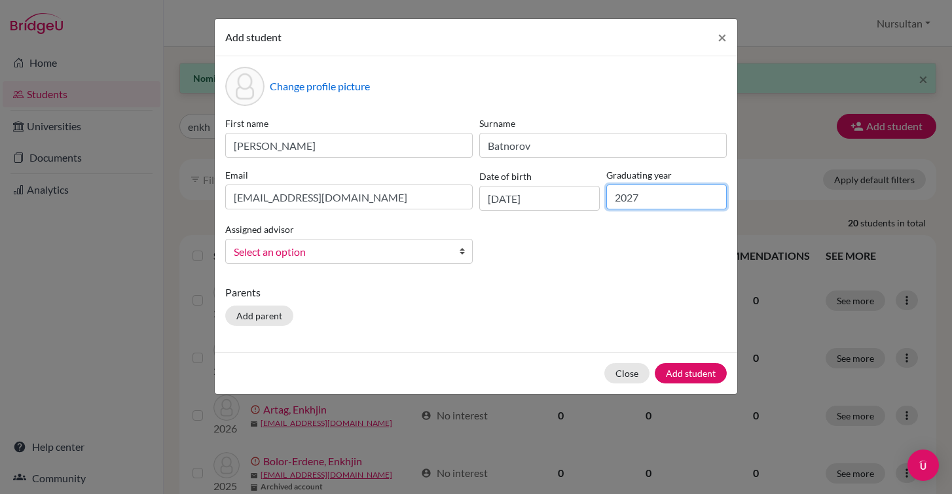
type input "2027"
click at [361, 250] on span "Select an option" at bounding box center [340, 252] width 213 height 17
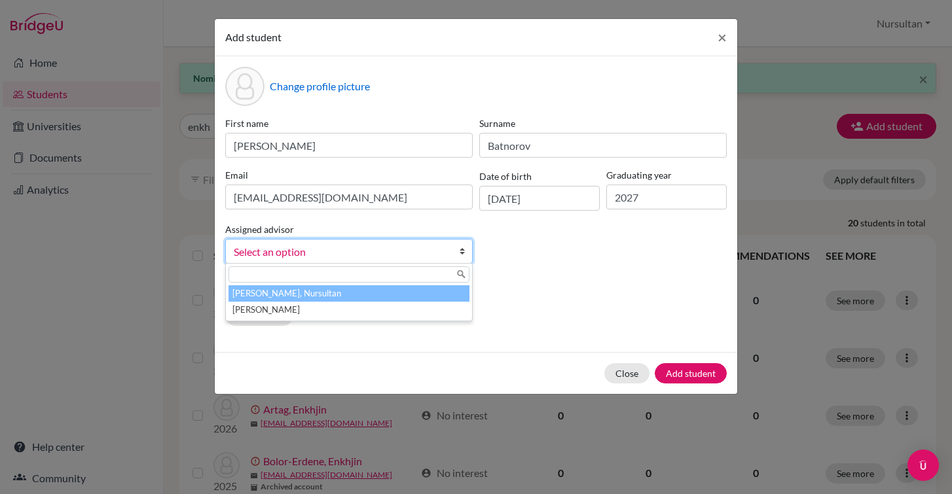
click at [299, 295] on li "[PERSON_NAME], Nursultan" at bounding box center [349, 294] width 241 height 16
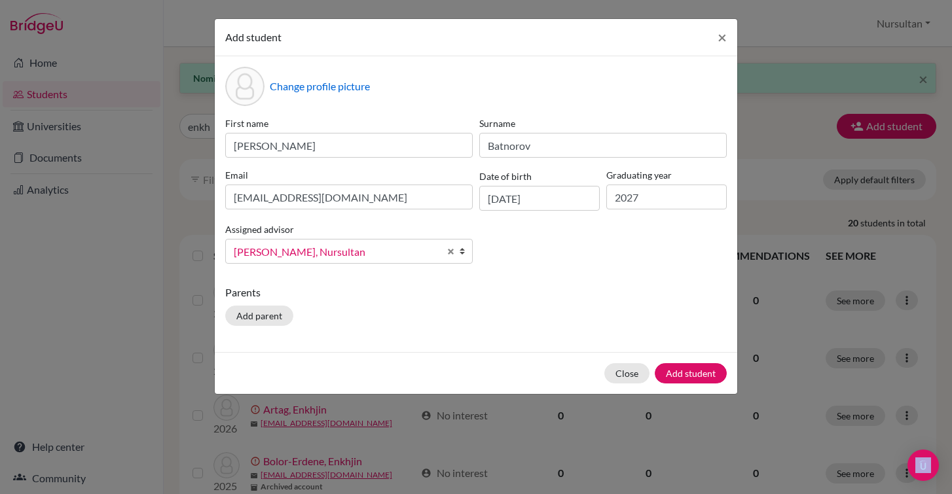
click at [299, 295] on p "Parents" at bounding box center [476, 293] width 502 height 16
click at [506, 275] on div "Change profile picture First name [PERSON_NAME] Surname [PERSON_NAME] [PERSON_N…" at bounding box center [476, 204] width 523 height 296
click at [694, 373] on button "Add student" at bounding box center [691, 373] width 72 height 20
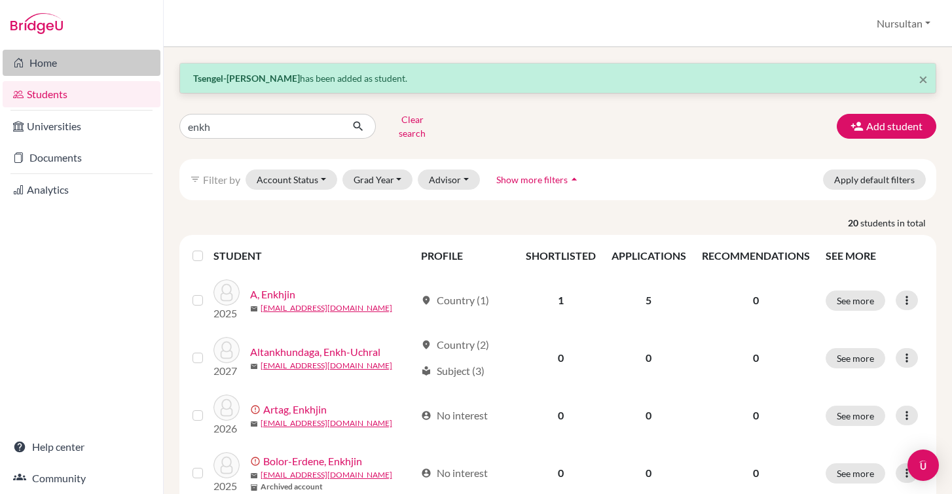
click at [43, 68] on link "Home" at bounding box center [82, 63] width 158 height 26
